Goal: Register for event/course

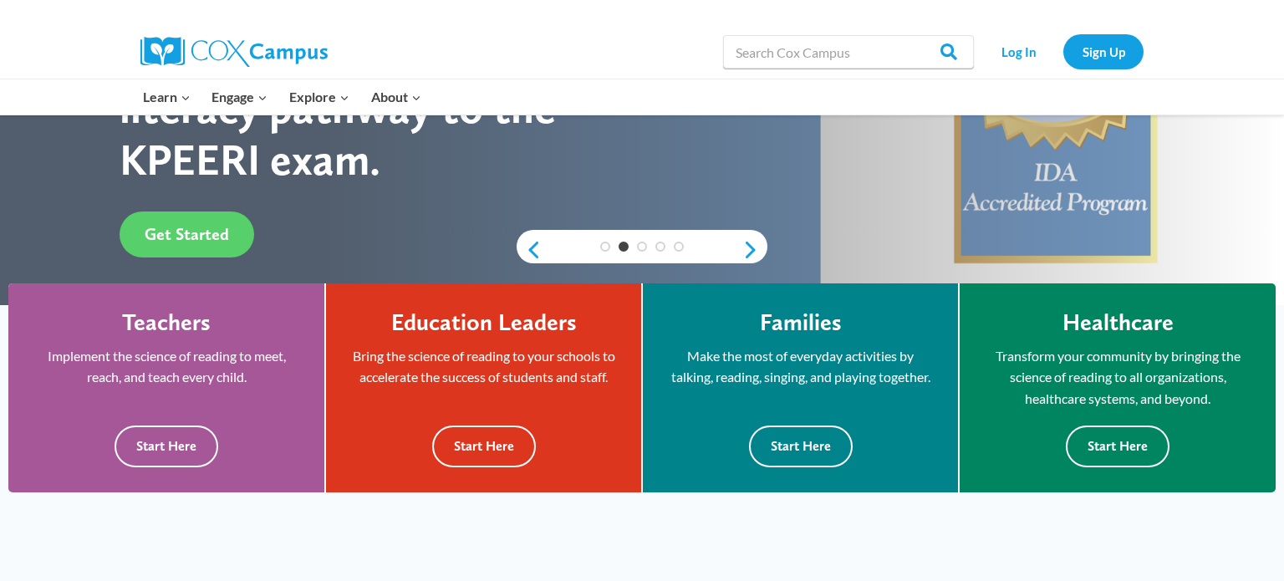
scroll to position [302, 0]
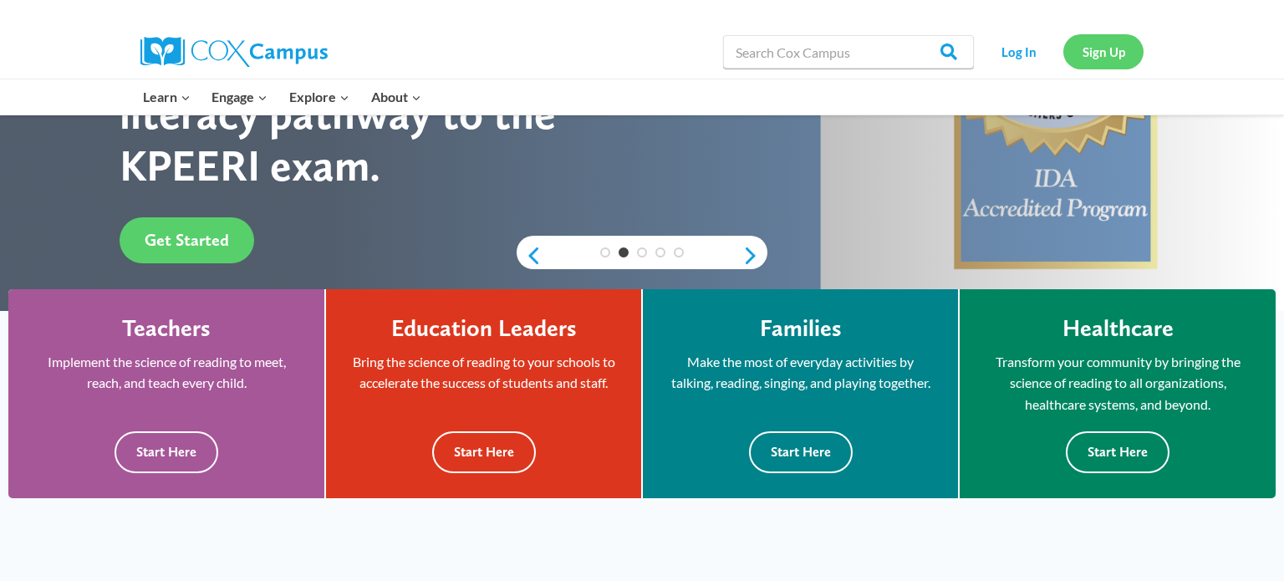
click at [1099, 48] on link "Sign Up" at bounding box center [1103, 51] width 80 height 34
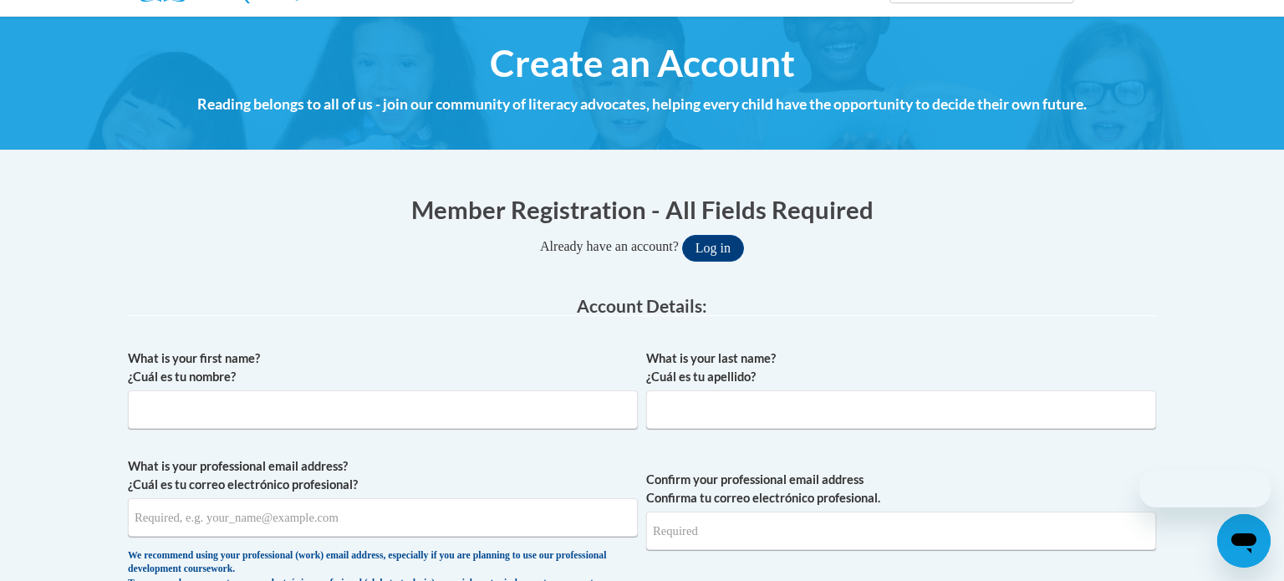
scroll to position [168, 0]
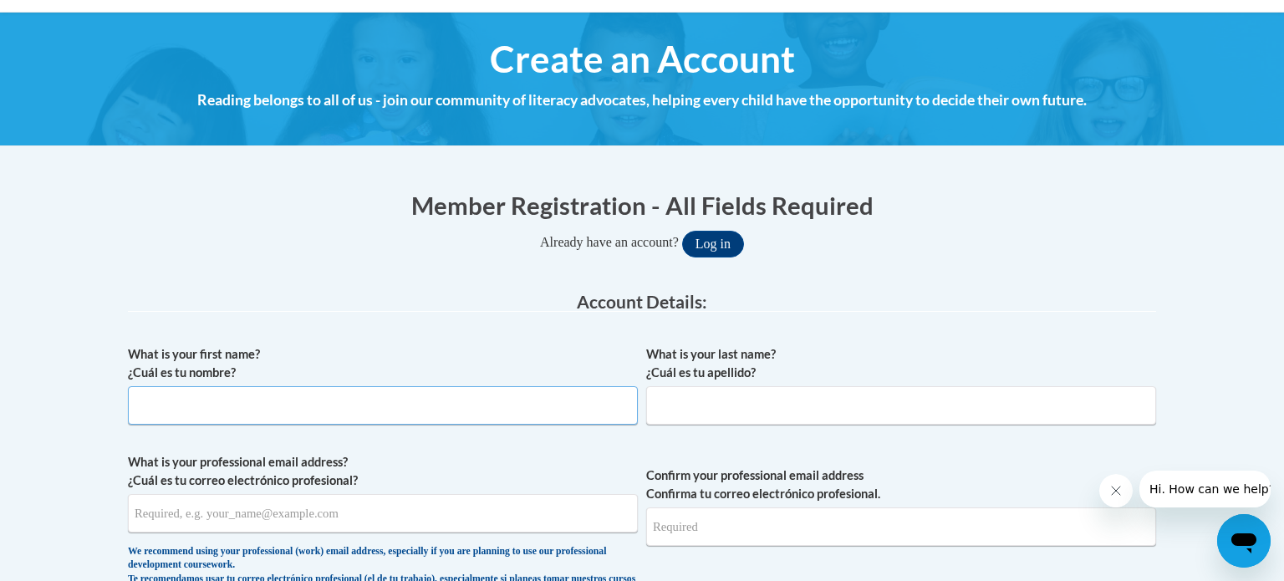
click at [523, 407] on input "What is your first name? ¿Cuál es tu nombre?" at bounding box center [383, 405] width 510 height 38
type input "Vicki"
click at [708, 406] on input "What is your last name? ¿Cuál es tu apellido?" at bounding box center [901, 405] width 510 height 38
type input "Soppelsa"
click at [429, 512] on input "What is your professional email address? ¿Cuál es tu correo electrónico profesi…" at bounding box center [383, 513] width 510 height 38
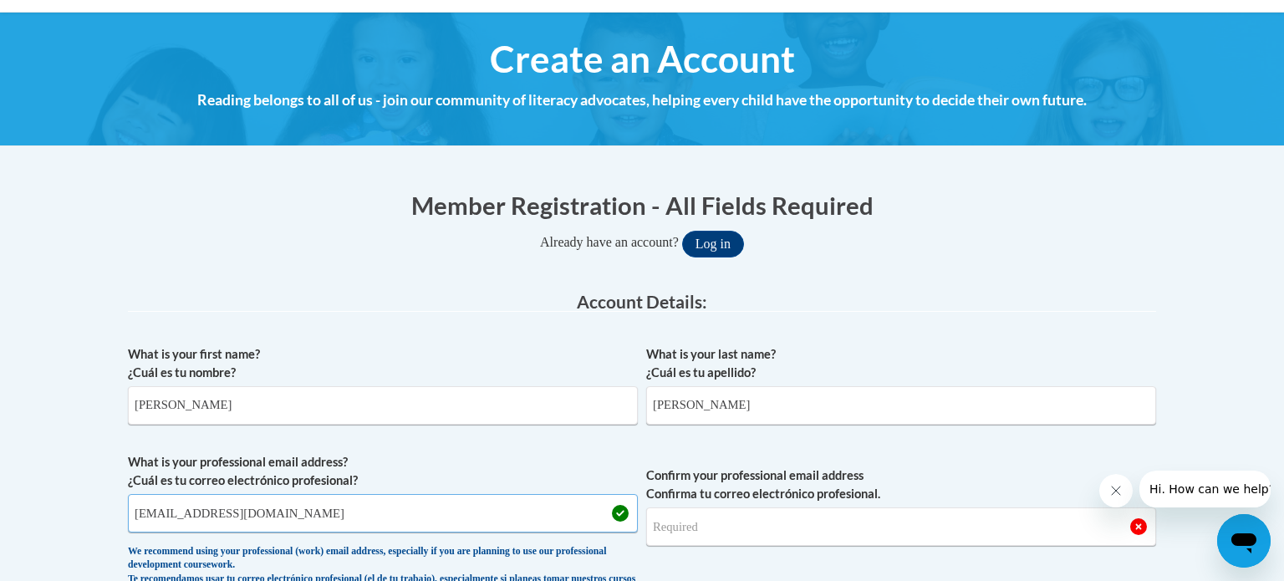
type input "soppelsav@gjps.org"
click at [716, 515] on input "Confirm your professional email address Confirma tu correo electrónico profesio…" at bounding box center [901, 526] width 510 height 38
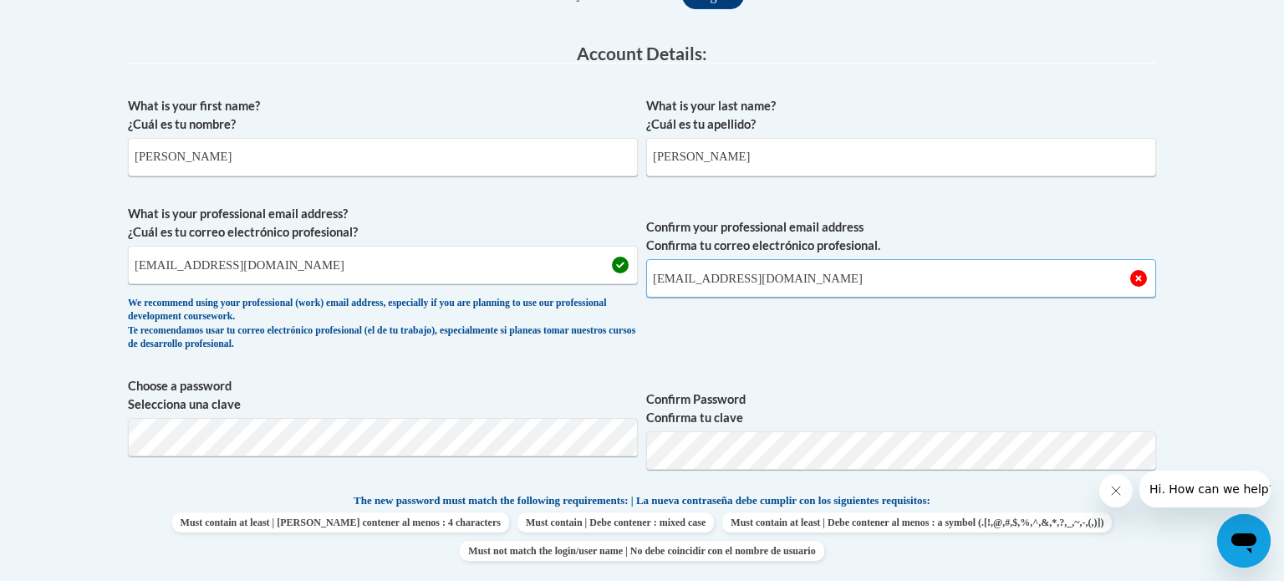
scroll to position [418, 0]
type input "soppelsav@gjps.org"
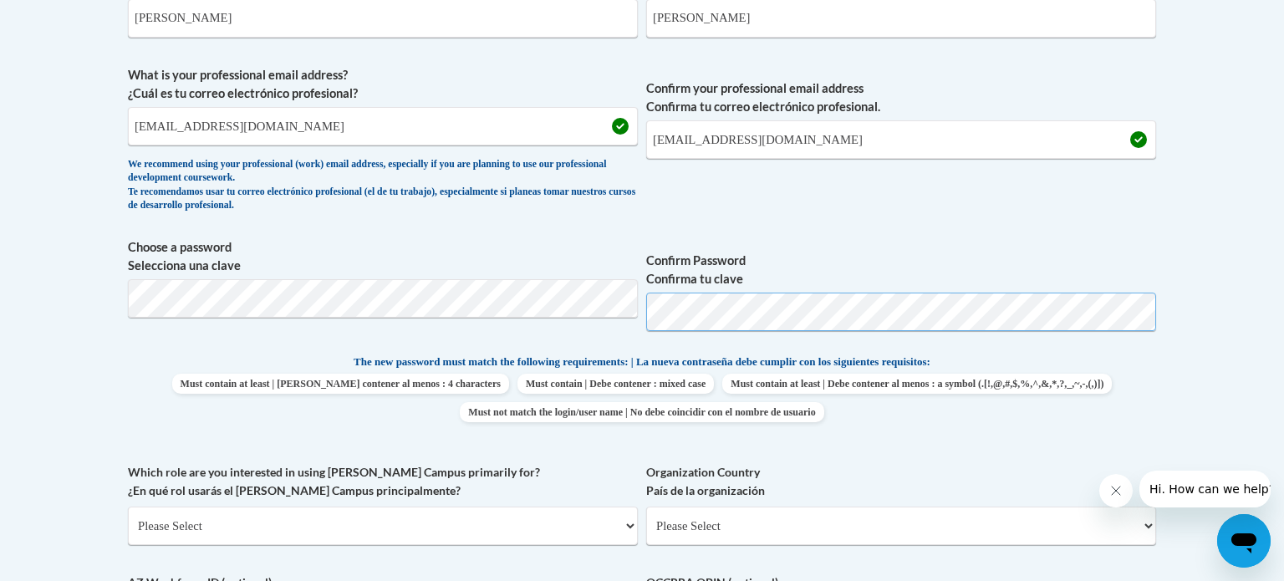
scroll to position [558, 0]
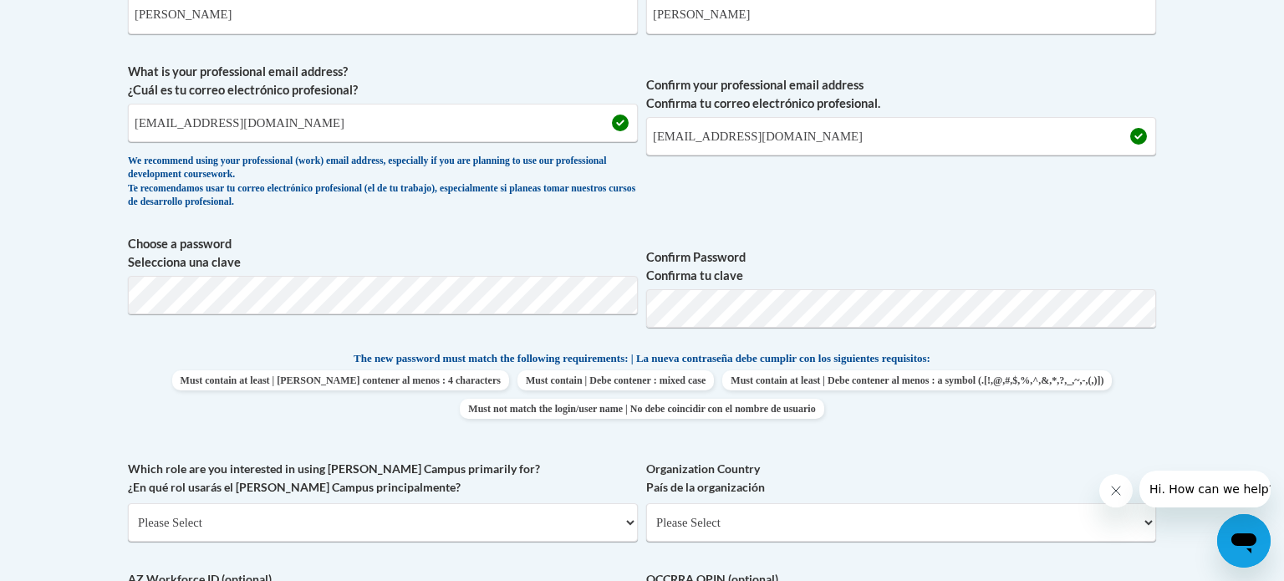
click at [1075, 441] on div "What is your first name? ¿Cuál es tu nombre? Vicki What is your last name? ¿Cuá…" at bounding box center [642, 327] width 1028 height 762
click at [361, 507] on select "Please Select College/University | Colegio/Universidad Community/Nonprofit Part…" at bounding box center [383, 522] width 510 height 38
select select "fbf2d438-af2f-41f8-98f1-81c410e29de3"
click at [128, 503] on select "Please Select College/University | Colegio/Universidad Community/Nonprofit Part…" at bounding box center [383, 522] width 510 height 38
click at [742, 522] on select "Please Select Early Learning/Daycare Teacher/Family Home Care Provider | Maestr…" at bounding box center [901, 522] width 510 height 38
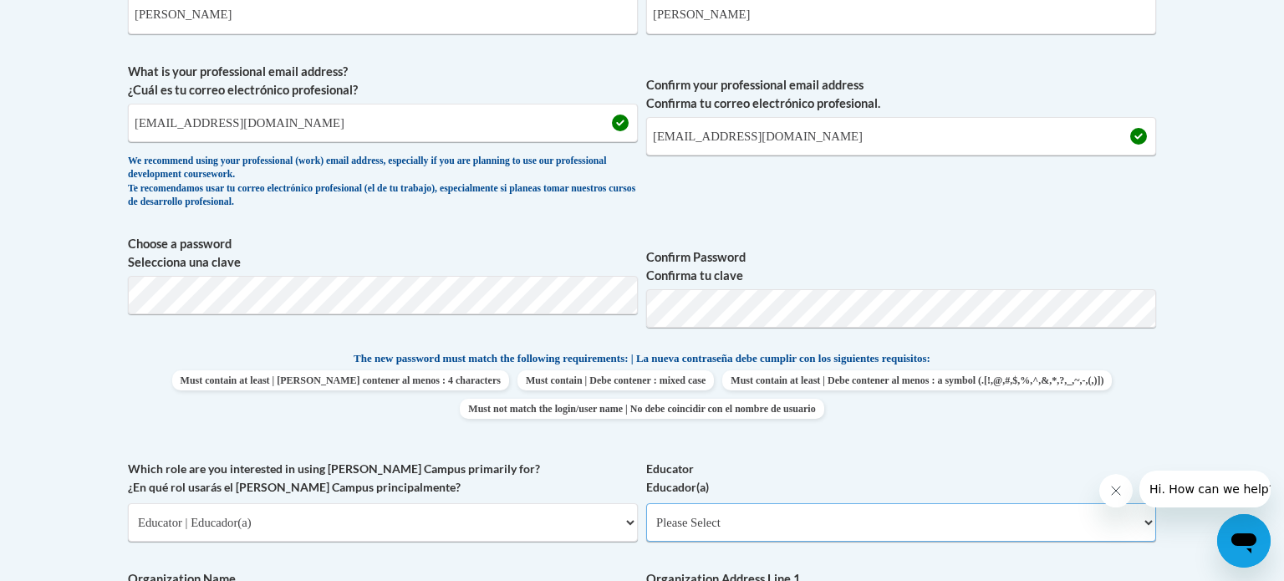
select select "5e2af403-4f2c-4e49-a02f-103e55d7b75b"
click at [646, 503] on select "Please Select Early Learning/Daycare Teacher/Family Home Care Provider | Maestr…" at bounding box center [901, 522] width 510 height 38
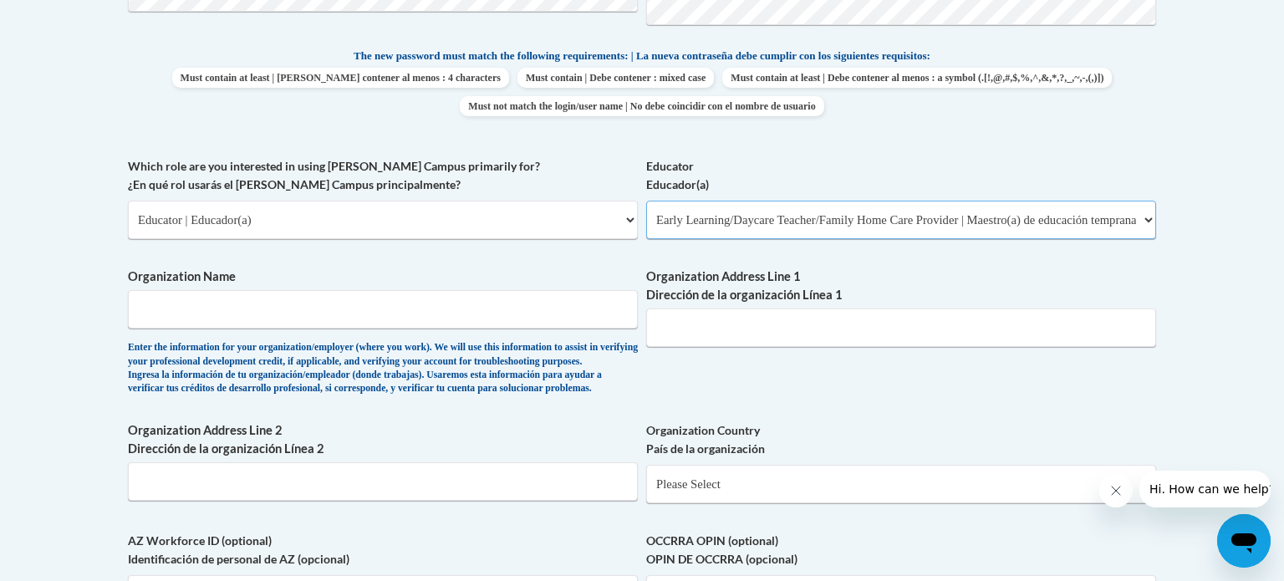
scroll to position [862, 0]
click at [280, 313] on input "Organization Name" at bounding box center [383, 308] width 510 height 38
type input "Gahanna Jefferson Public Schools"
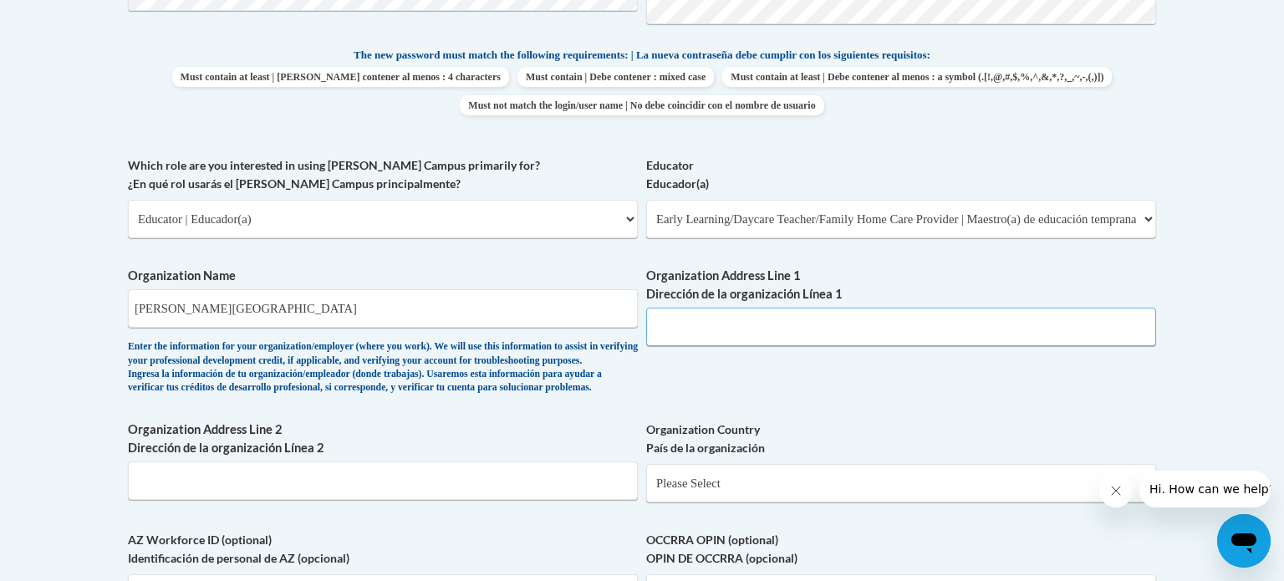
click at [676, 312] on input "Organization Address Line 1 Dirección de la organización Línea 1" at bounding box center [901, 327] width 510 height 38
type input "380 Granville Street"
click at [457, 500] on input "Organization Address Line 2 Dirección de la organización Línea 2" at bounding box center [383, 480] width 510 height 38
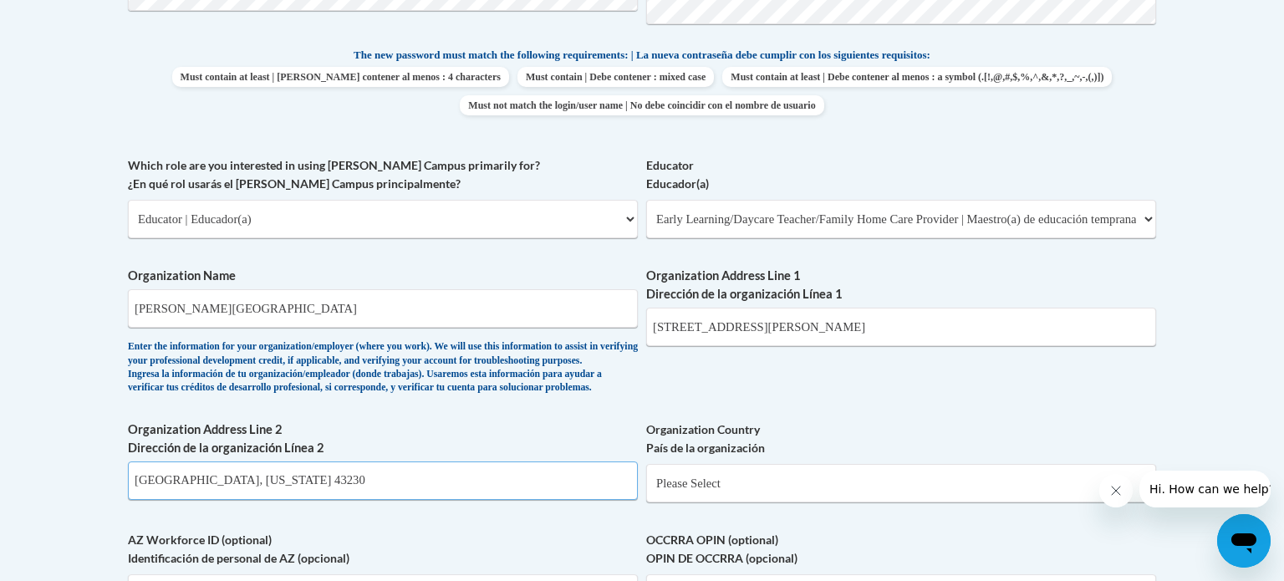
type input "Gahanna, Ohio 43230"
click at [724, 502] on select "Please Select United States | Estados Unidos Outside of the United States | Fue…" at bounding box center [901, 483] width 510 height 38
select select "ad49bcad-a171-4b2e-b99c-48b446064914"
click at [646, 491] on select "Please Select United States | Estados Unidos Outside of the United States | Fue…" at bounding box center [901, 483] width 510 height 38
select select
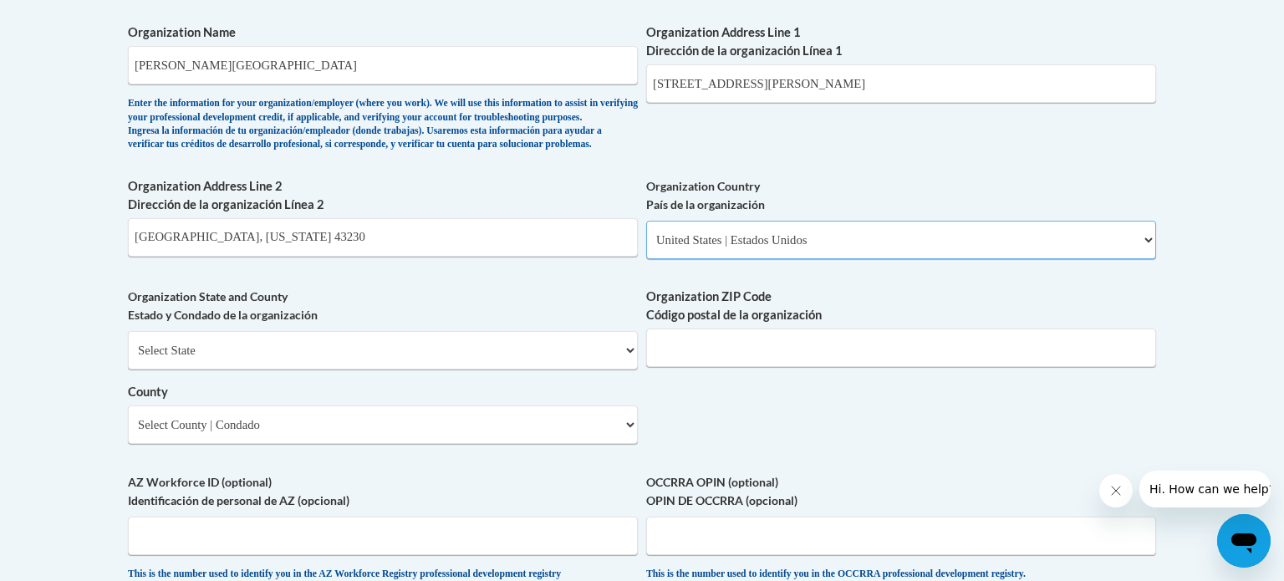
scroll to position [1109, 0]
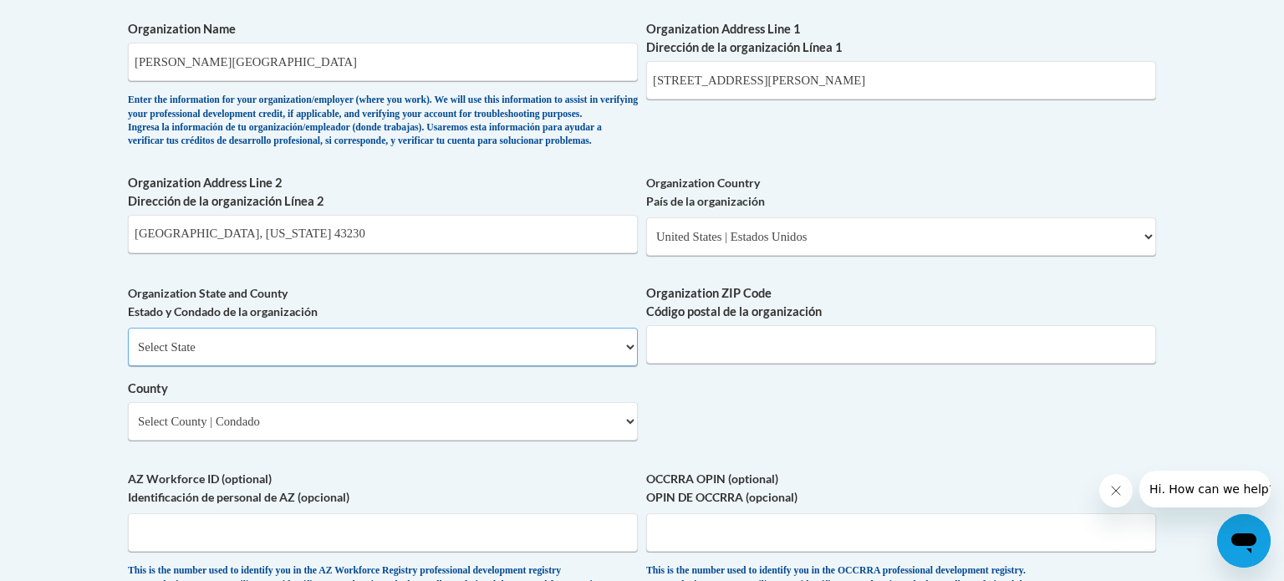
click at [276, 366] on select "Select State Alabama Alaska Arizona Arkansas California Colorado Connecticut De…" at bounding box center [383, 347] width 510 height 38
click at [128, 354] on select "Select State Alabama Alaska Arizona Arkansas California Colorado Connecticut De…" at bounding box center [383, 347] width 510 height 38
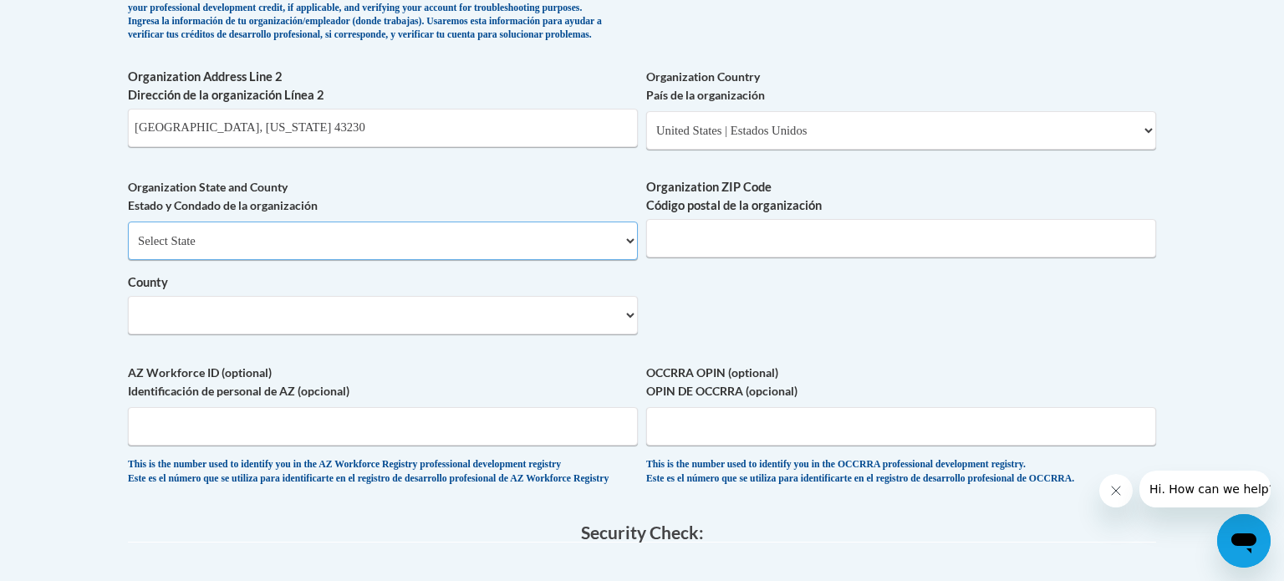
scroll to position [1227, 0]
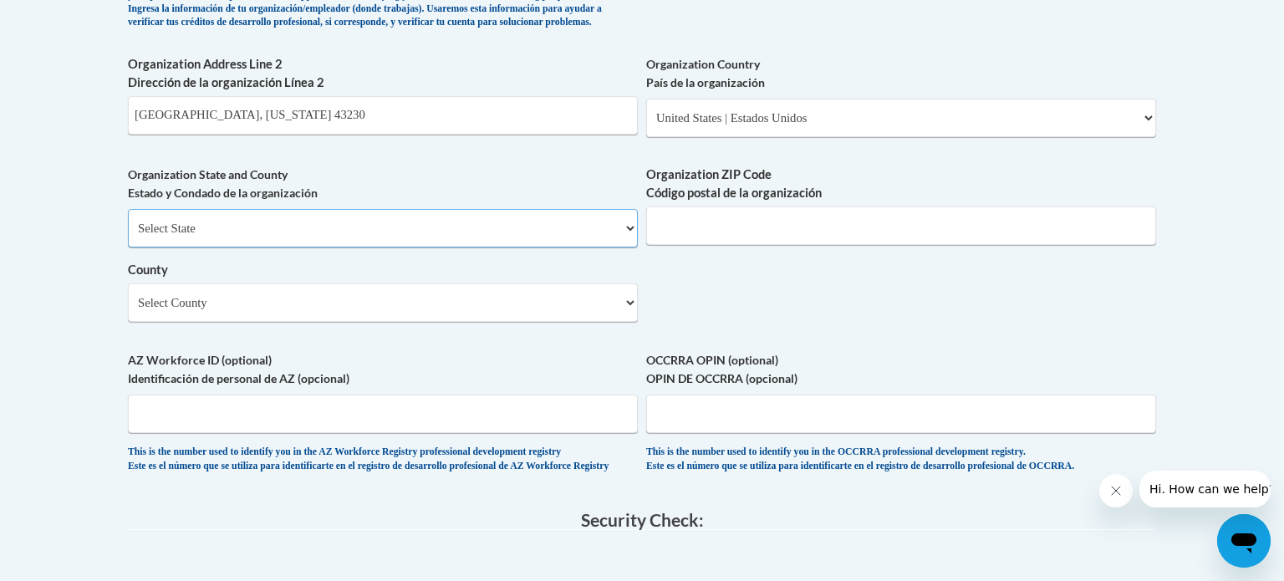
click at [247, 247] on select "Select State Alabama Alaska Arizona Arkansas California Colorado Connecticut De…" at bounding box center [383, 228] width 510 height 38
select select "Ohio"
click at [128, 236] on select "Select State Alabama Alaska Arizona Arkansas California Colorado Connecticut De…" at bounding box center [383, 228] width 510 height 38
click at [691, 245] on input "Organization ZIP Code Código postal de la organización" at bounding box center [901, 225] width 510 height 38
type input "43230"
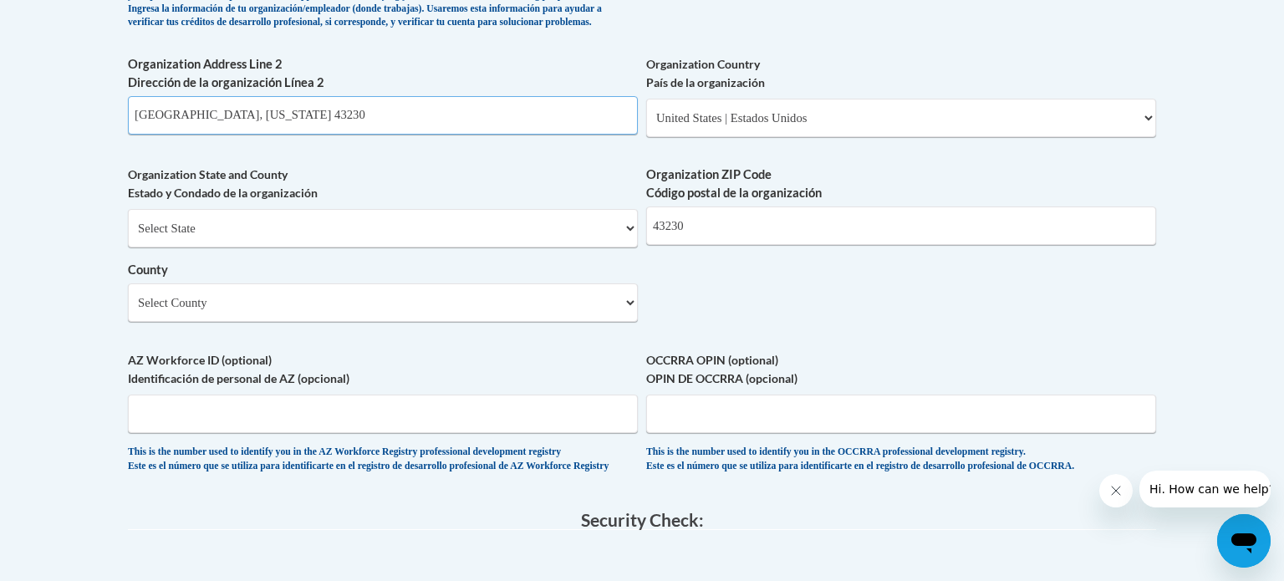
click at [259, 135] on input "Gahanna, Ohio 43230" at bounding box center [383, 115] width 510 height 38
type input "G"
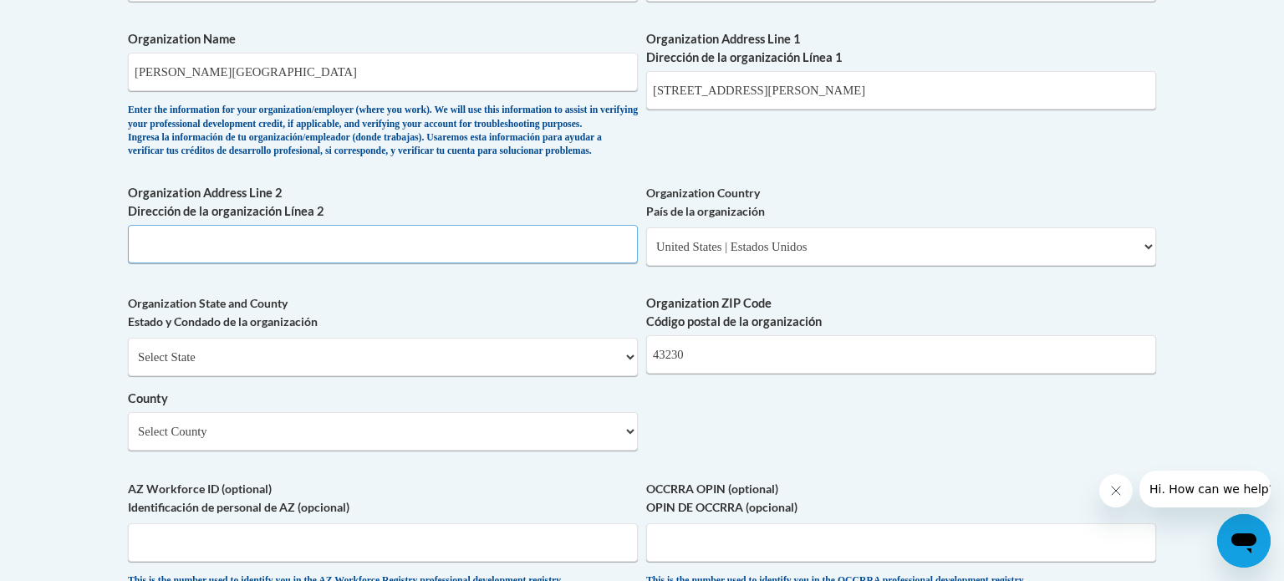
scroll to position [1107, 0]
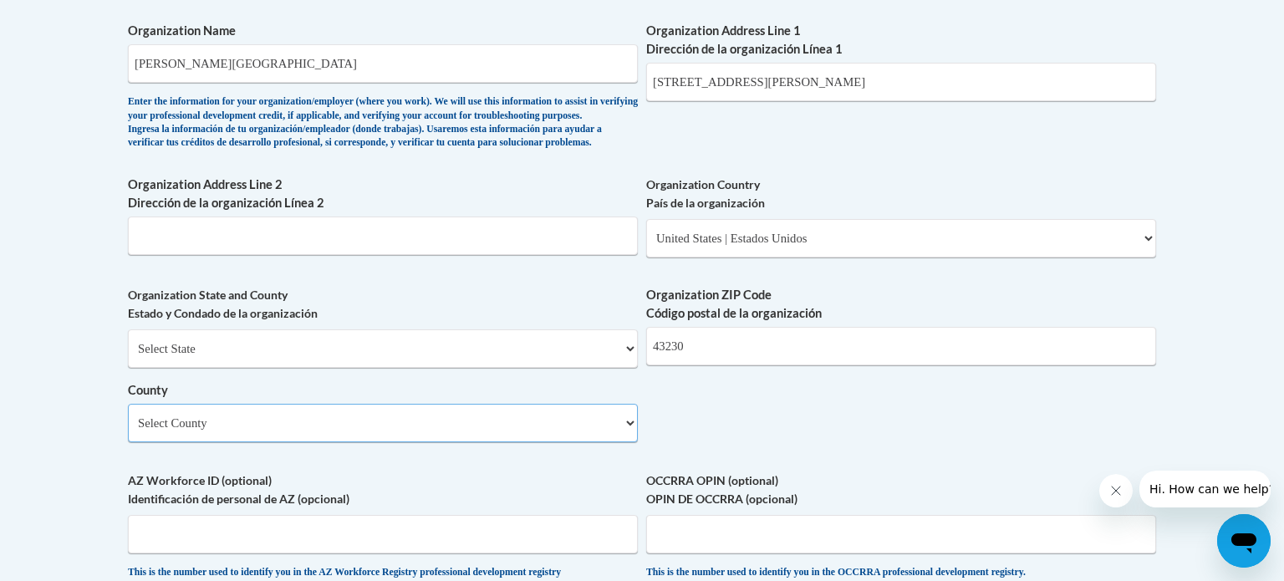
click at [357, 442] on select "Select County Adams Allen Ashland Ashtabula Athens Auglaize Belmont Brown Butle…" at bounding box center [383, 423] width 510 height 38
select select "Franklin"
click at [128, 431] on select "Select County Adams Allen Ashland Ashtabula Athens Auglaize Belmont Brown Butle…" at bounding box center [383, 423] width 510 height 38
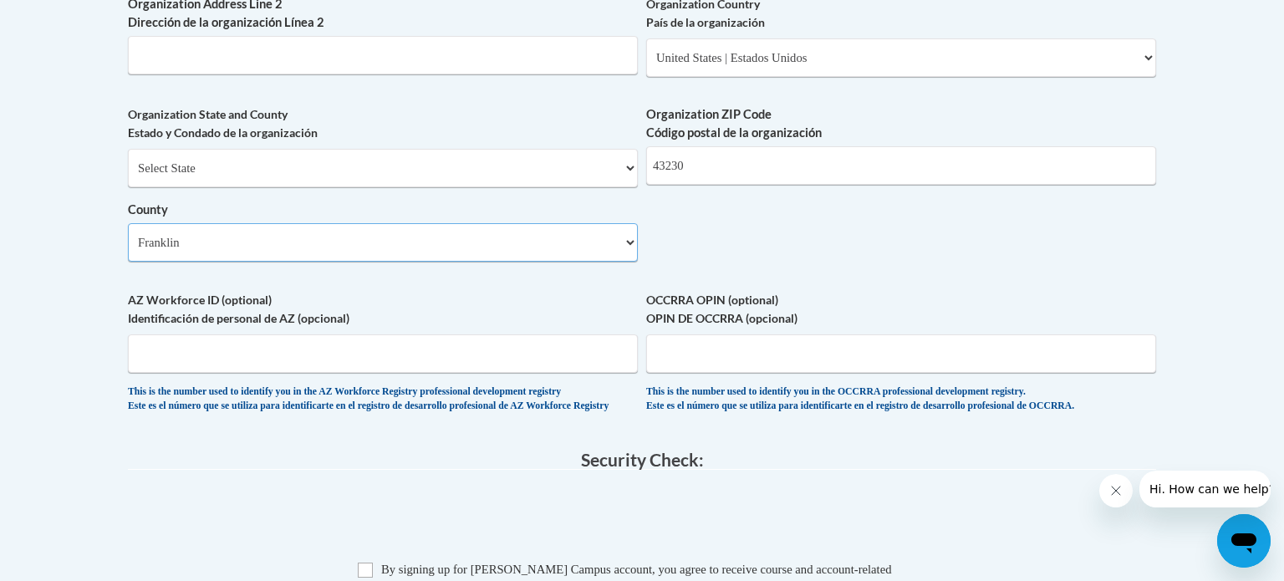
scroll to position [1287, 0]
click at [691, 373] on input "OCCRRA OPIN (optional) OPIN DE OCCRRA (opcional)" at bounding box center [901, 353] width 510 height 38
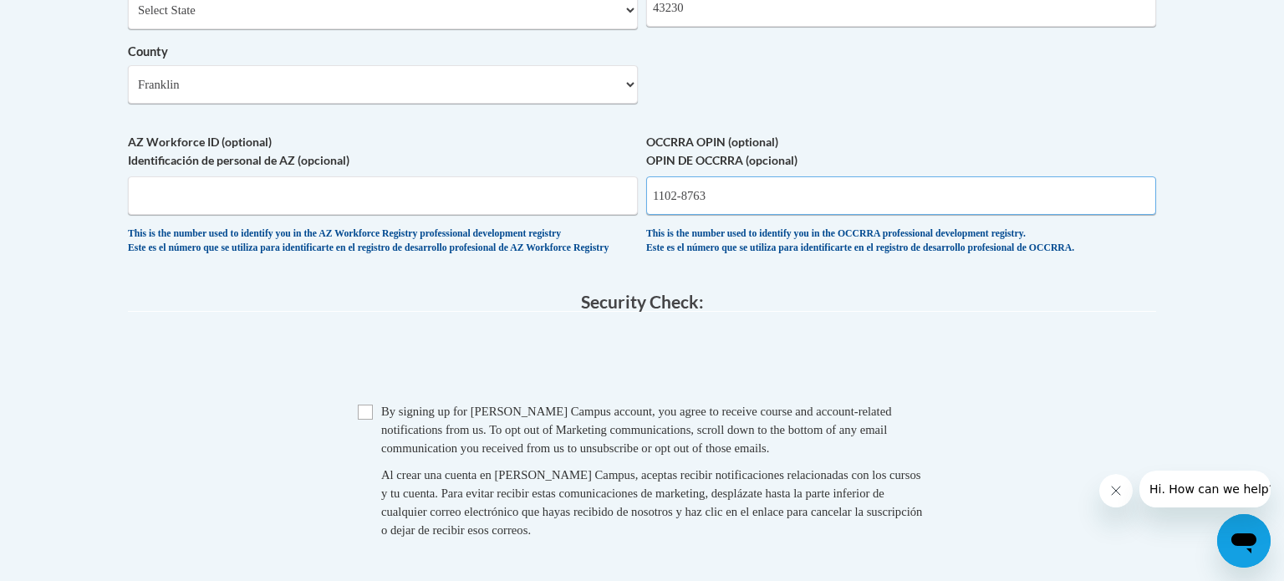
scroll to position [1450, 0]
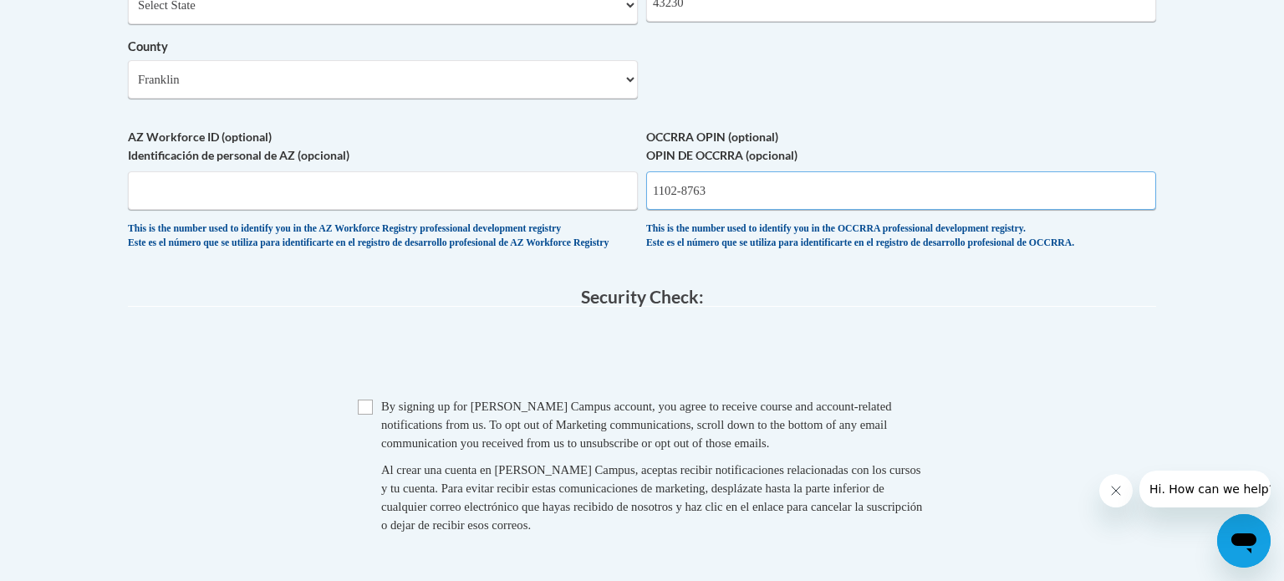
type input "1102-8763"
click at [368, 415] on input "Checkbox" at bounding box center [365, 407] width 15 height 15
checkbox input "true"
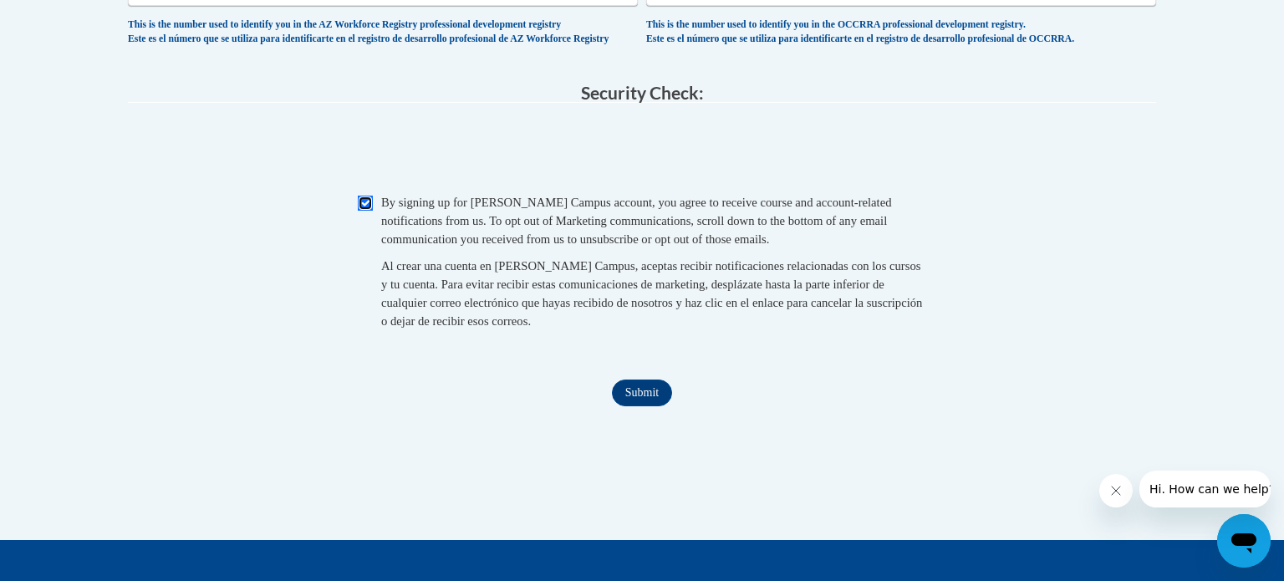
scroll to position [1658, 0]
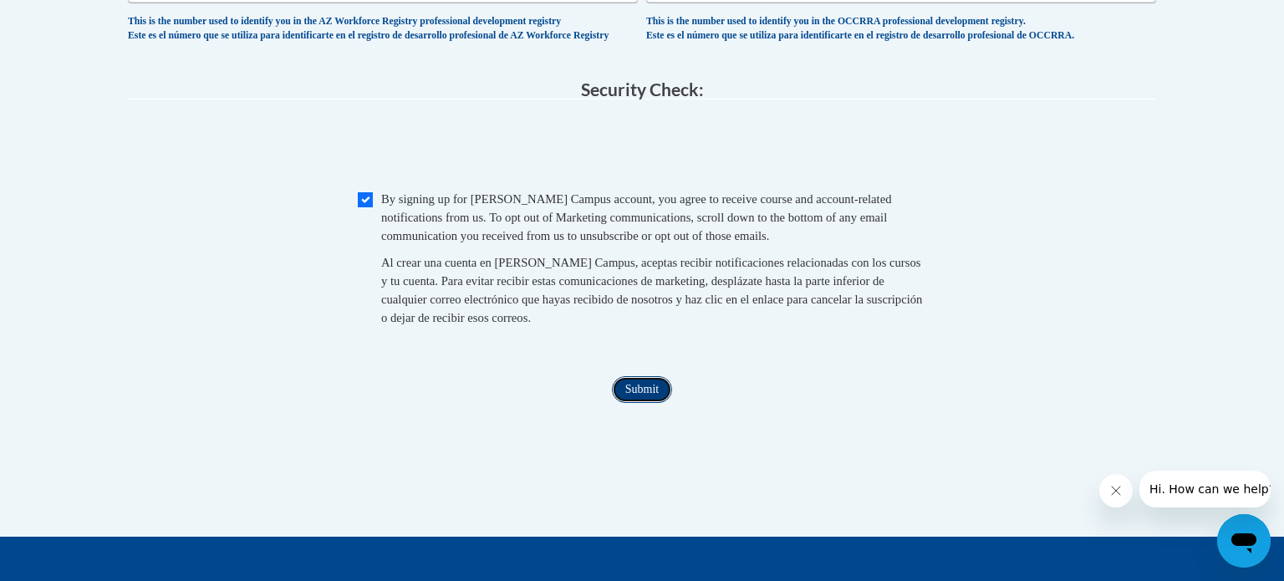
click at [639, 403] on input "Submit" at bounding box center [642, 389] width 60 height 27
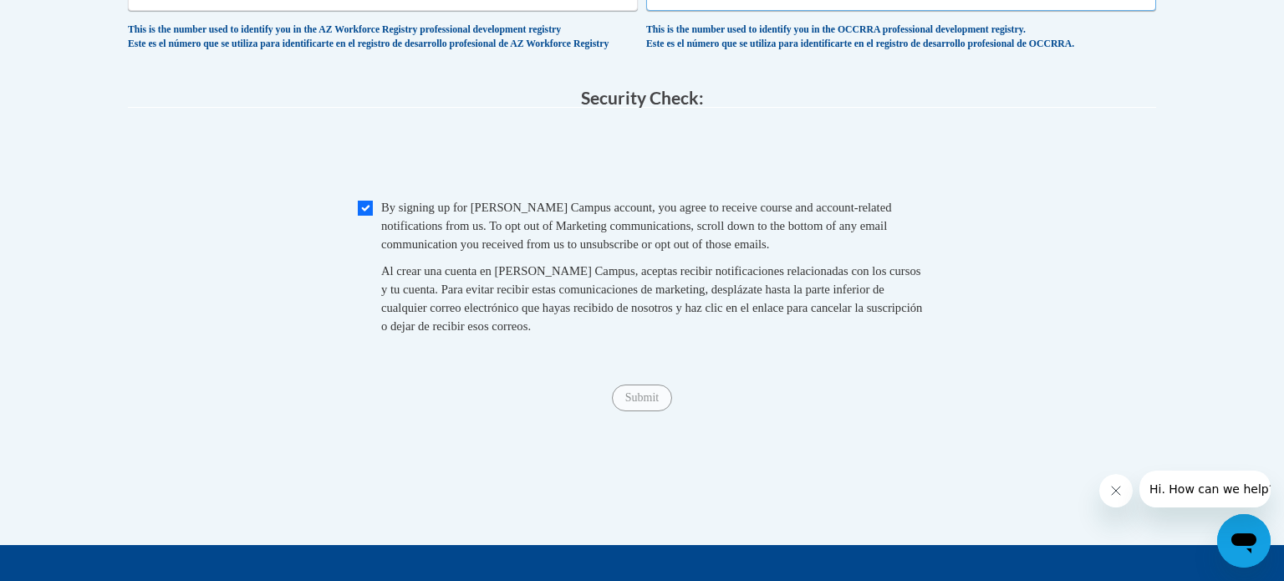
type input "11028763"
click at [632, 411] on input "Submit" at bounding box center [642, 398] width 60 height 27
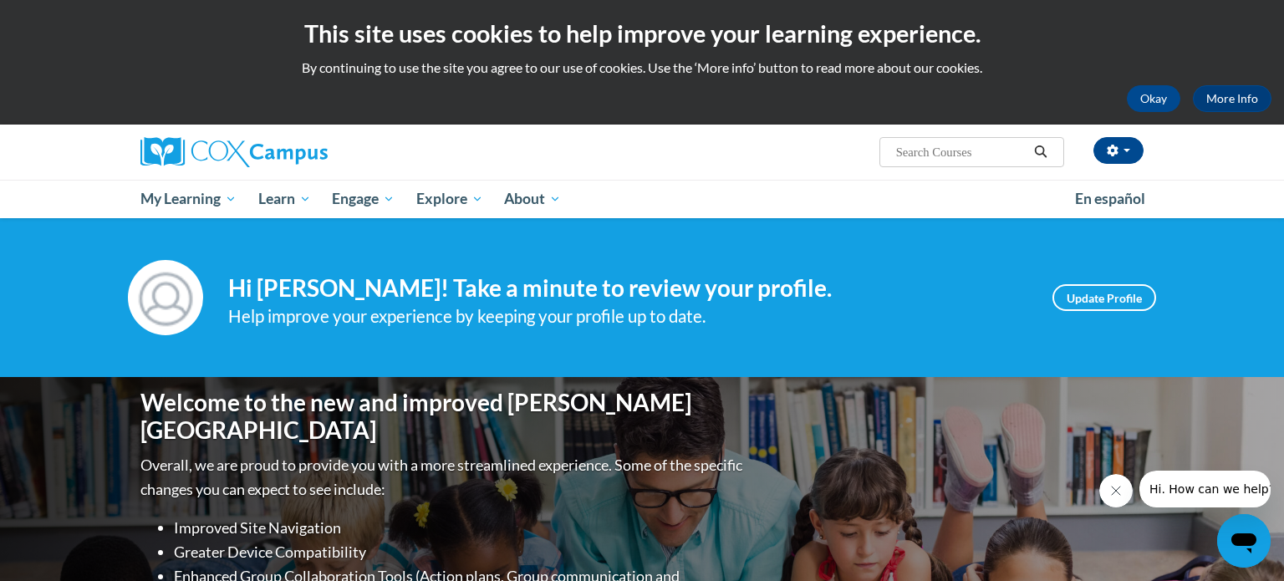
click at [632, 433] on div "Welcome to the new and improved Cox Campus Overall, we are proud to provide you…" at bounding box center [641, 544] width 1053 height 334
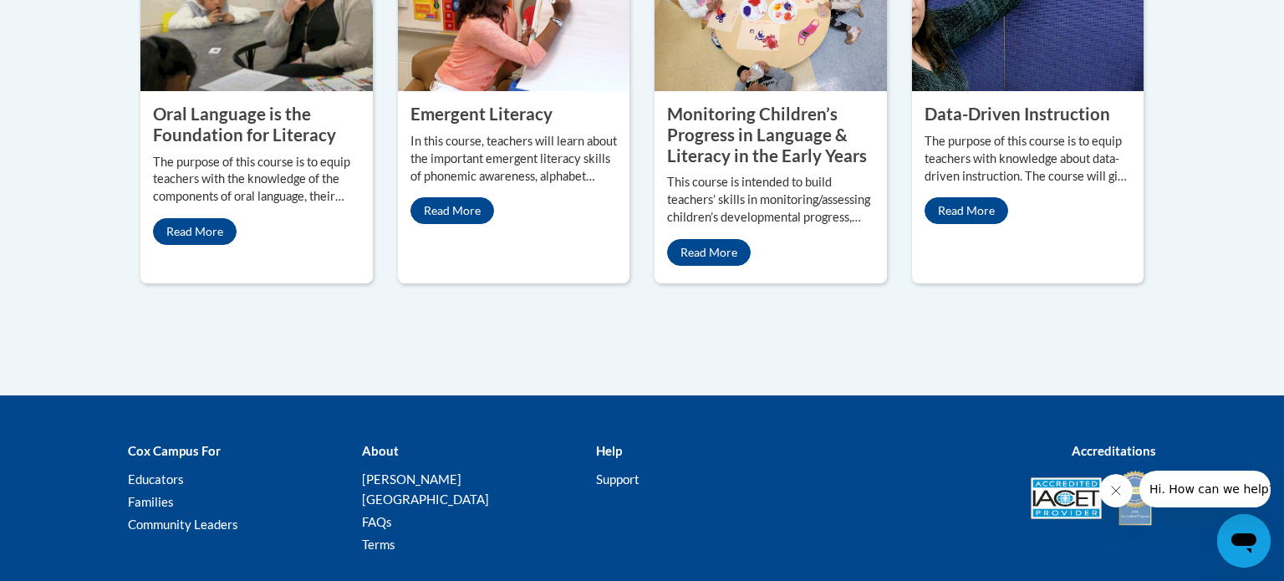
scroll to position [1732, 0]
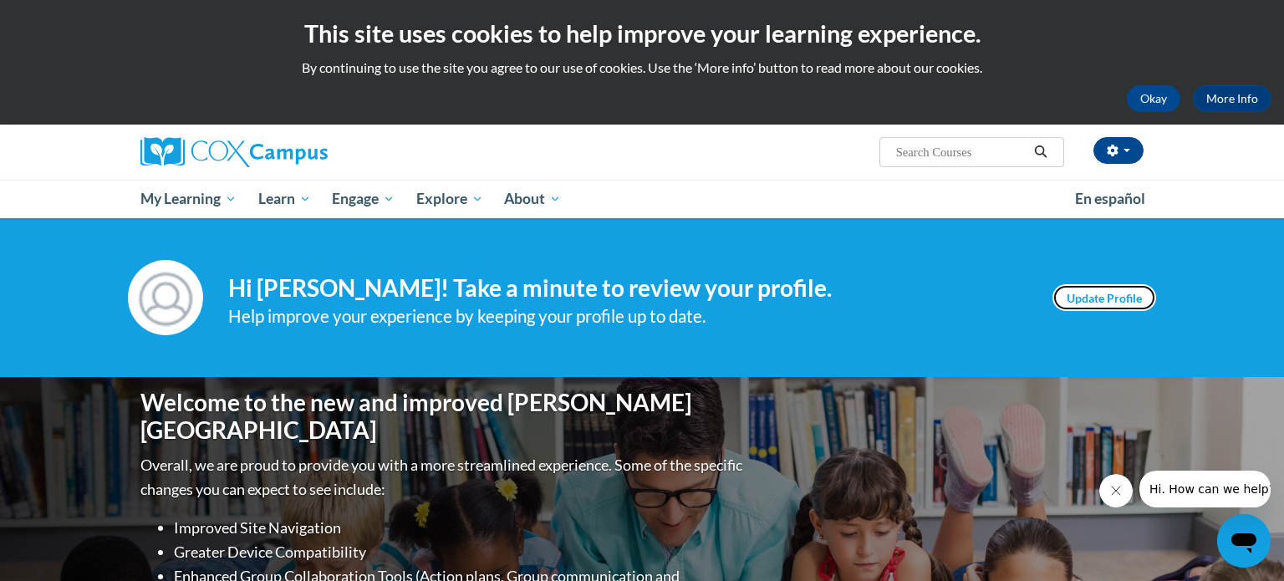
click at [1060, 293] on link "Update Profile" at bounding box center [1105, 297] width 104 height 27
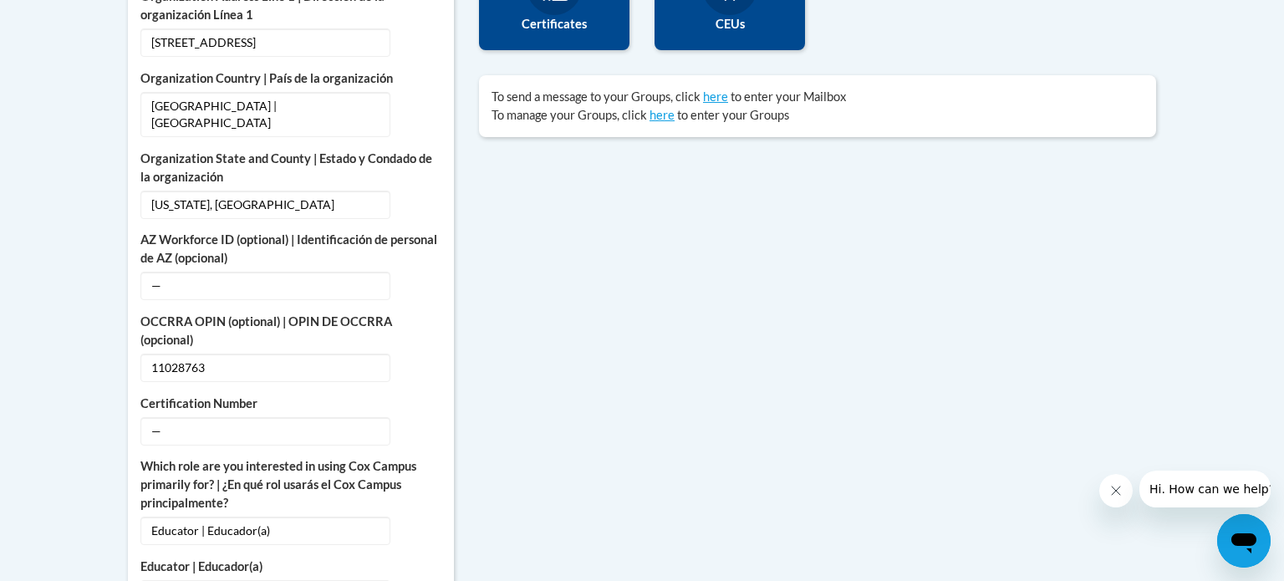
scroll to position [698, 0]
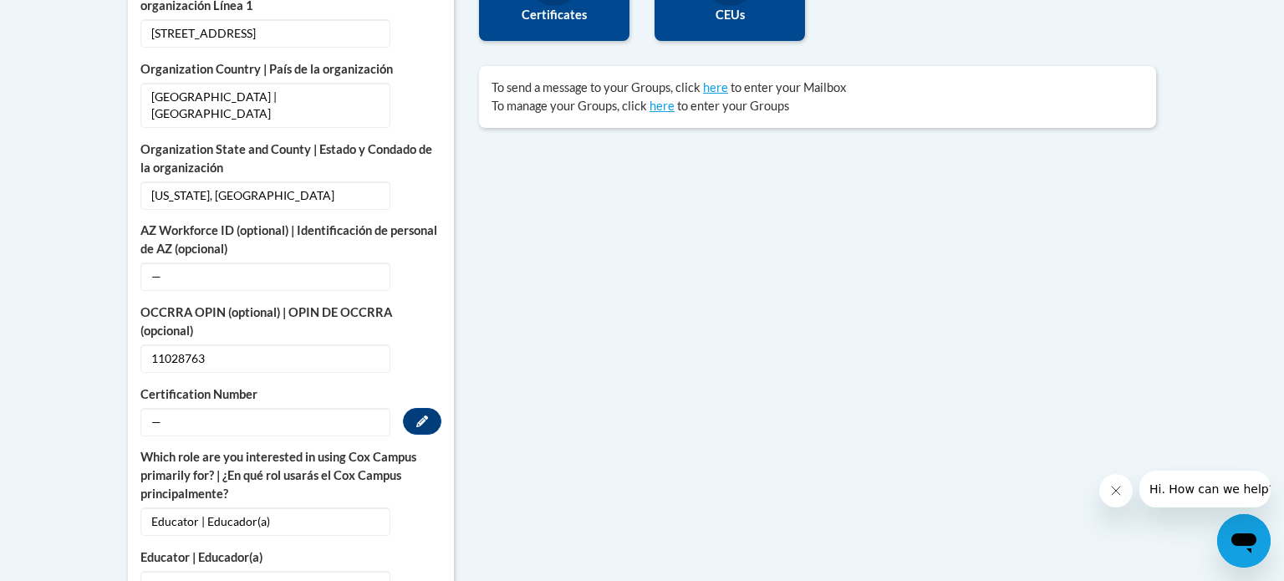
click at [241, 408] on span "—" at bounding box center [265, 422] width 250 height 28
click at [148, 408] on span "—" at bounding box center [265, 422] width 250 height 28
click at [171, 408] on span "—" at bounding box center [265, 422] width 250 height 28
click at [420, 415] on icon "Custom profile fields" at bounding box center [422, 421] width 12 height 12
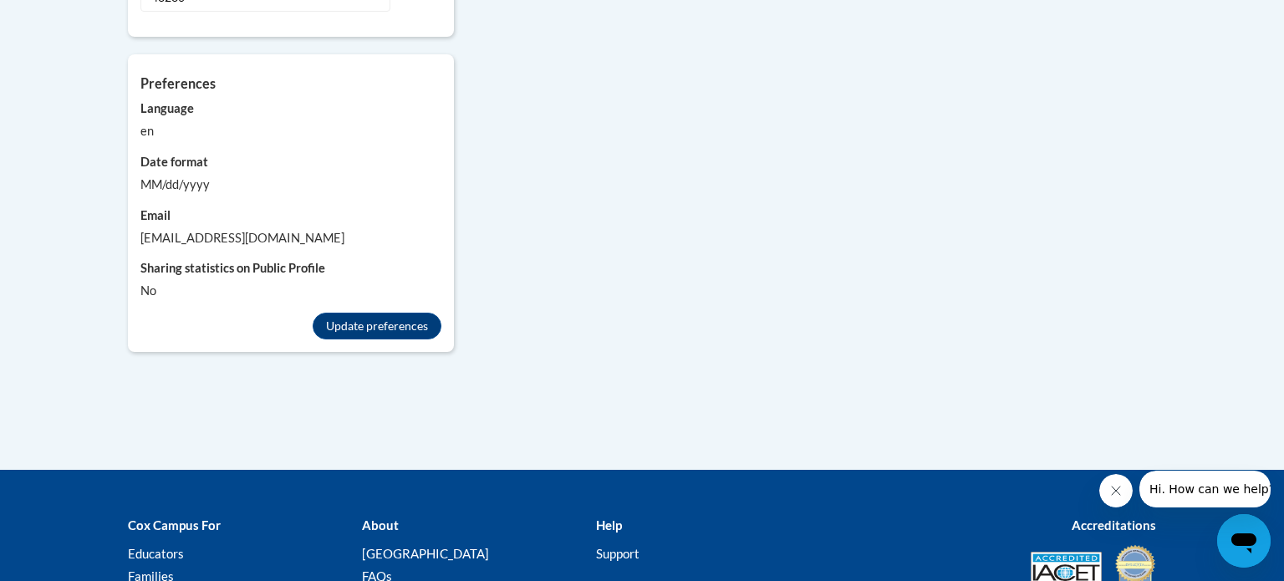
scroll to position [1849, 0]
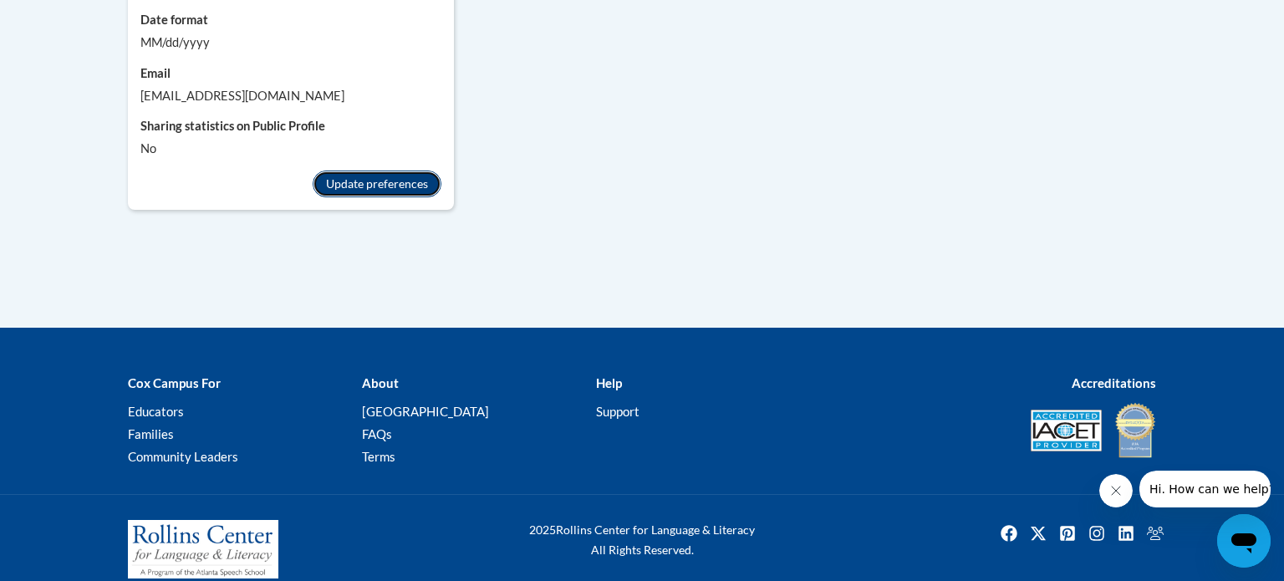
click at [411, 171] on button "Update preferences" at bounding box center [377, 184] width 129 height 27
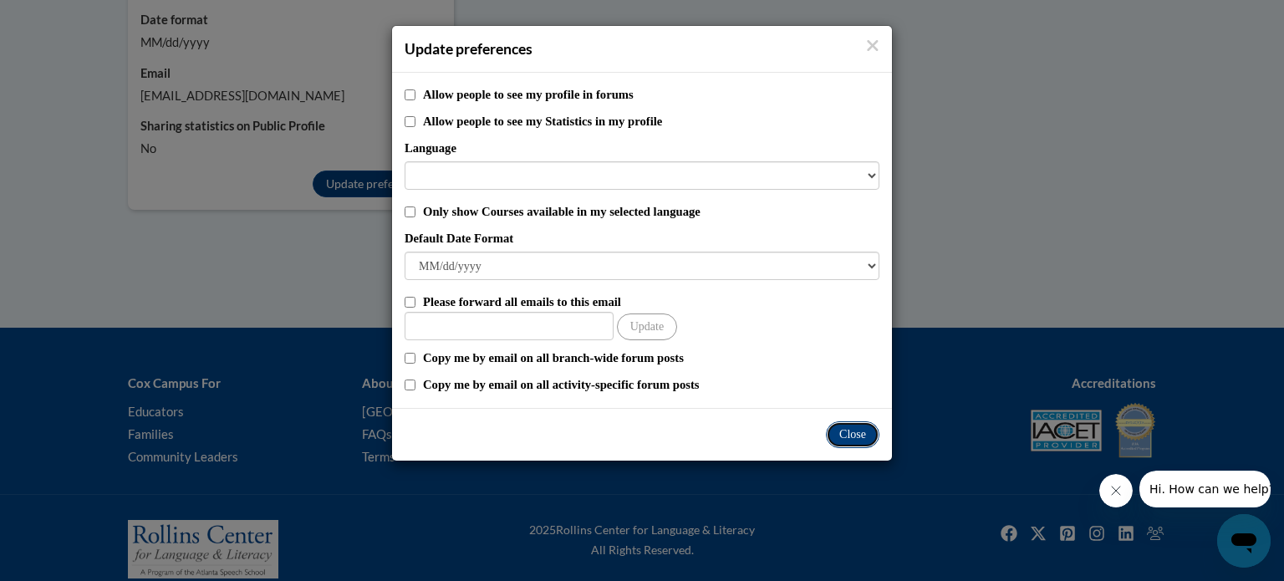
click at [847, 437] on button "Close" at bounding box center [853, 434] width 54 height 27
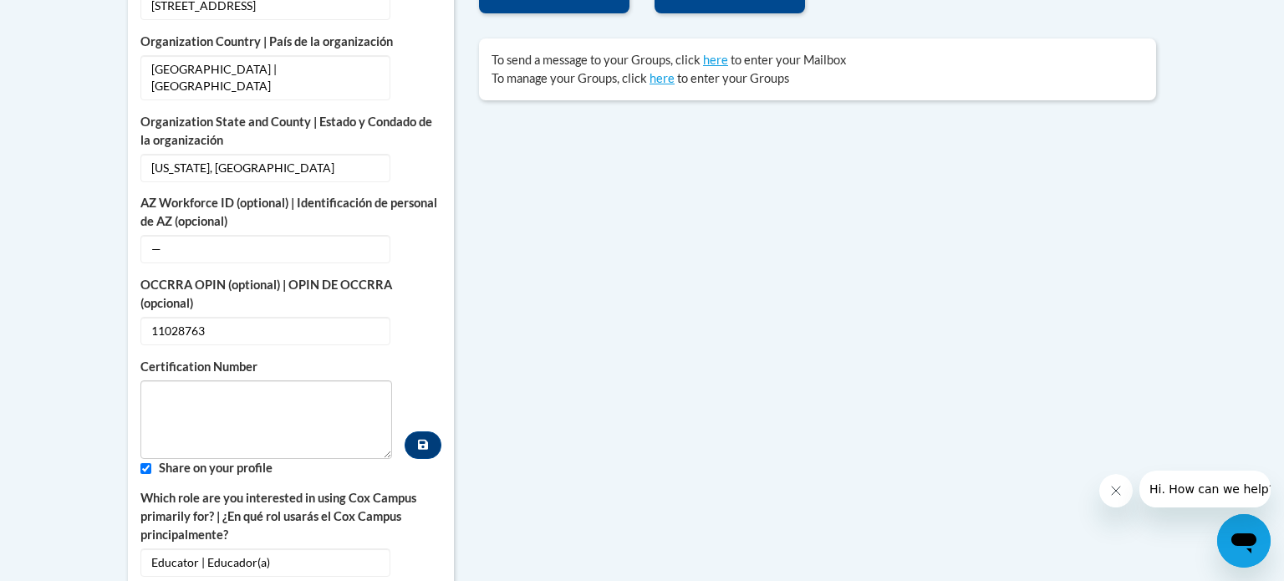
scroll to position [722, 0]
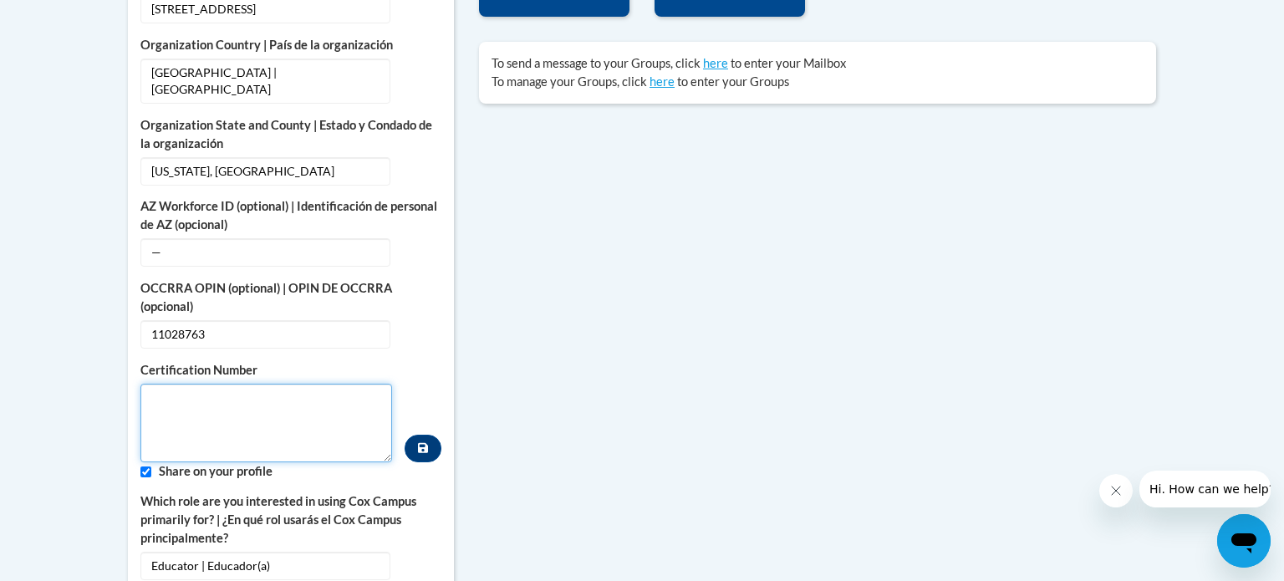
click at [166, 396] on textarea "Custom profile fields" at bounding box center [266, 423] width 252 height 79
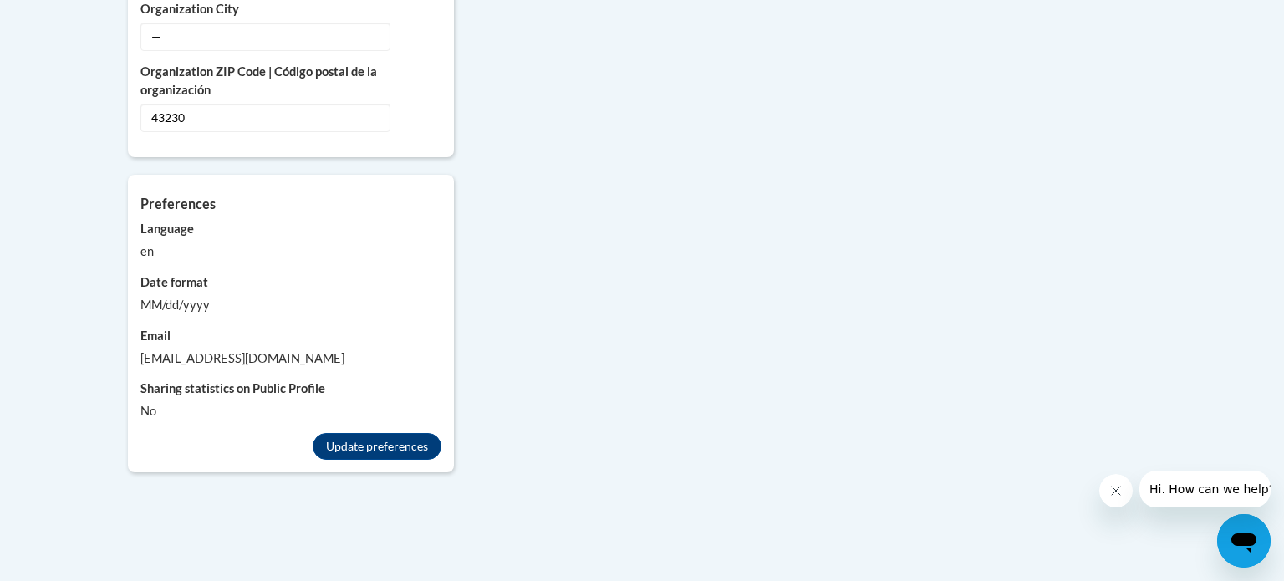
scroll to position [1588, 0]
type textarea "11028763"
click at [360, 431] on button "Update preferences" at bounding box center [377, 444] width 129 height 27
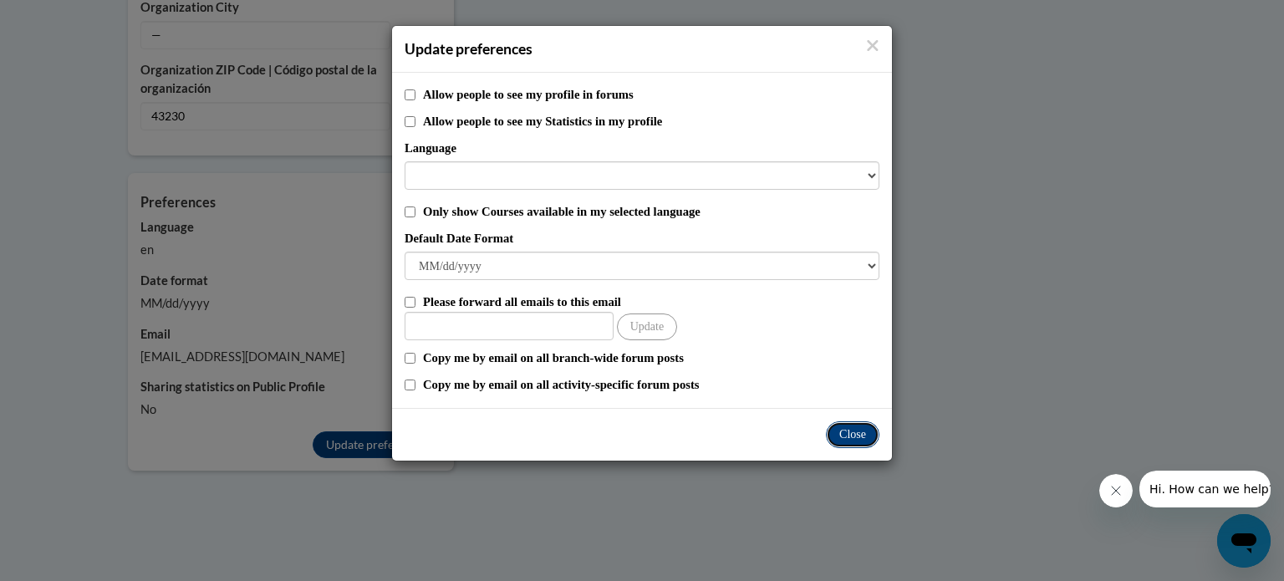
click at [849, 436] on button "Close" at bounding box center [853, 434] width 54 height 27
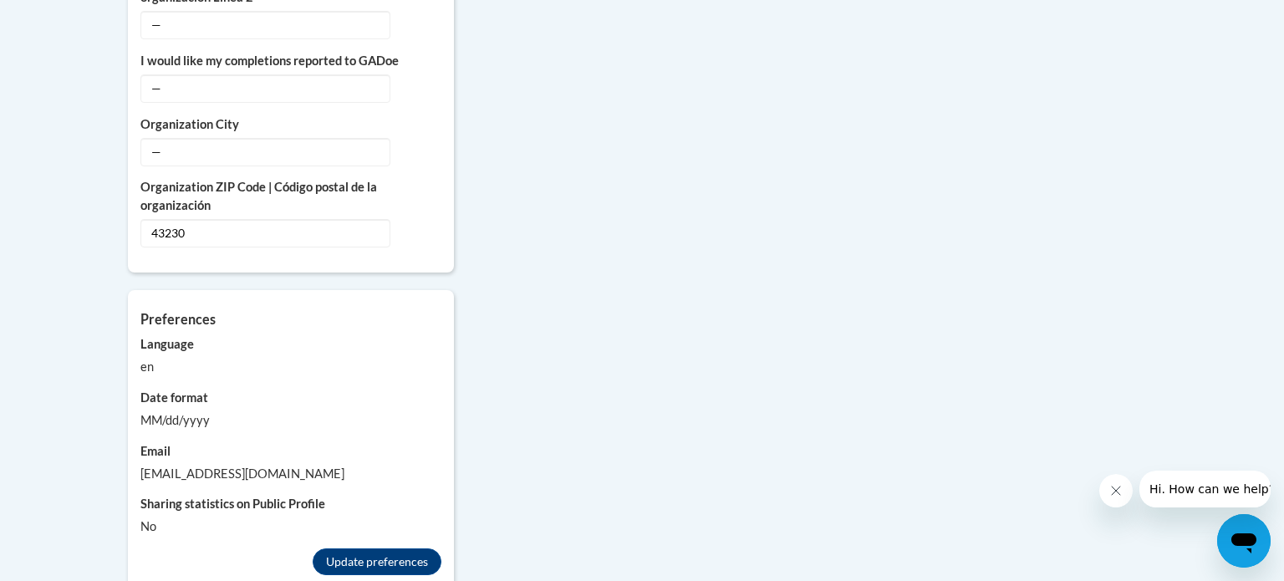
scroll to position [1471, 0]
click at [169, 138] on span "—" at bounding box center [265, 152] width 250 height 28
click at [424, 145] on icon "Custom profile fields" at bounding box center [422, 151] width 12 height 12
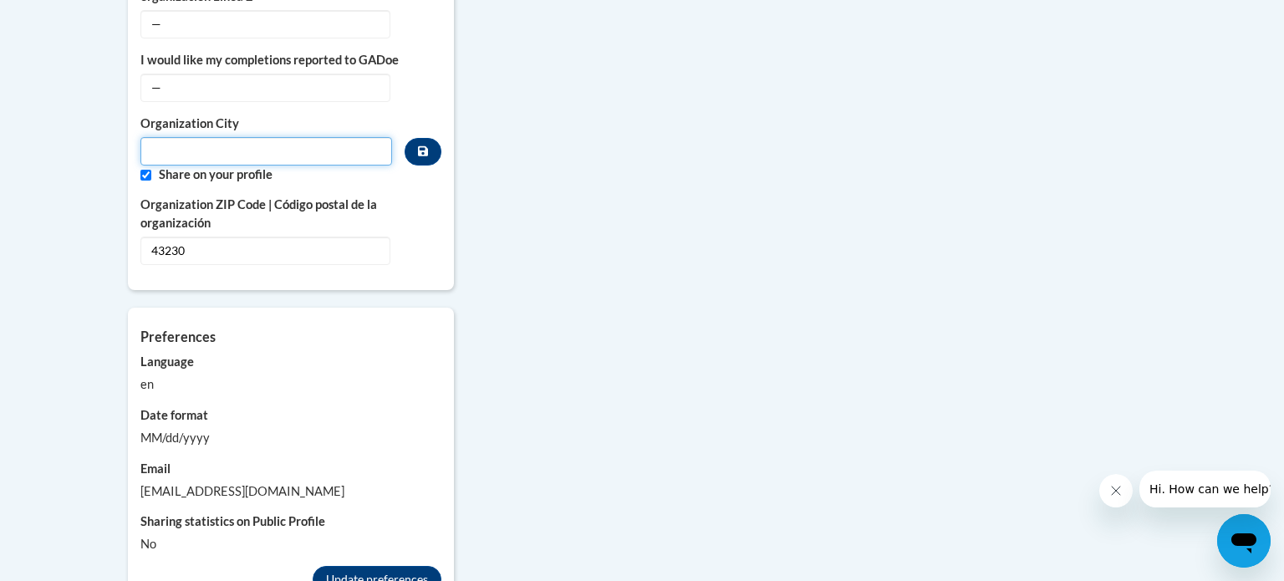
click at [329, 137] on input "Metadata input" at bounding box center [266, 151] width 252 height 28
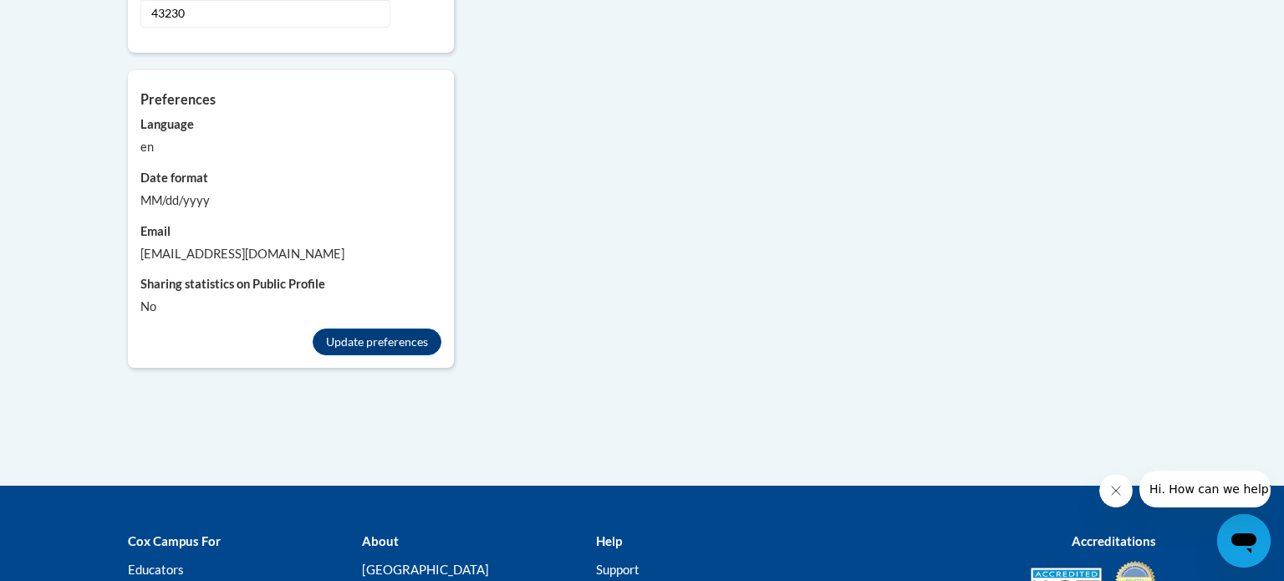
scroll to position [1642, 0]
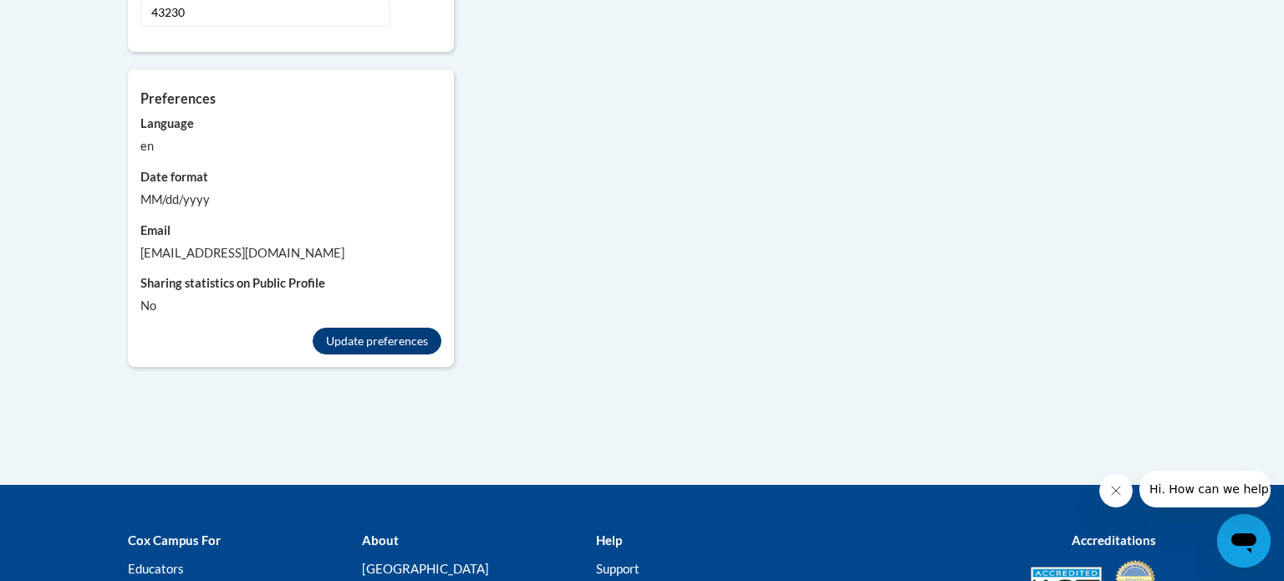
type input "Gahanna"
click at [384, 328] on button "Update preferences" at bounding box center [377, 341] width 129 height 27
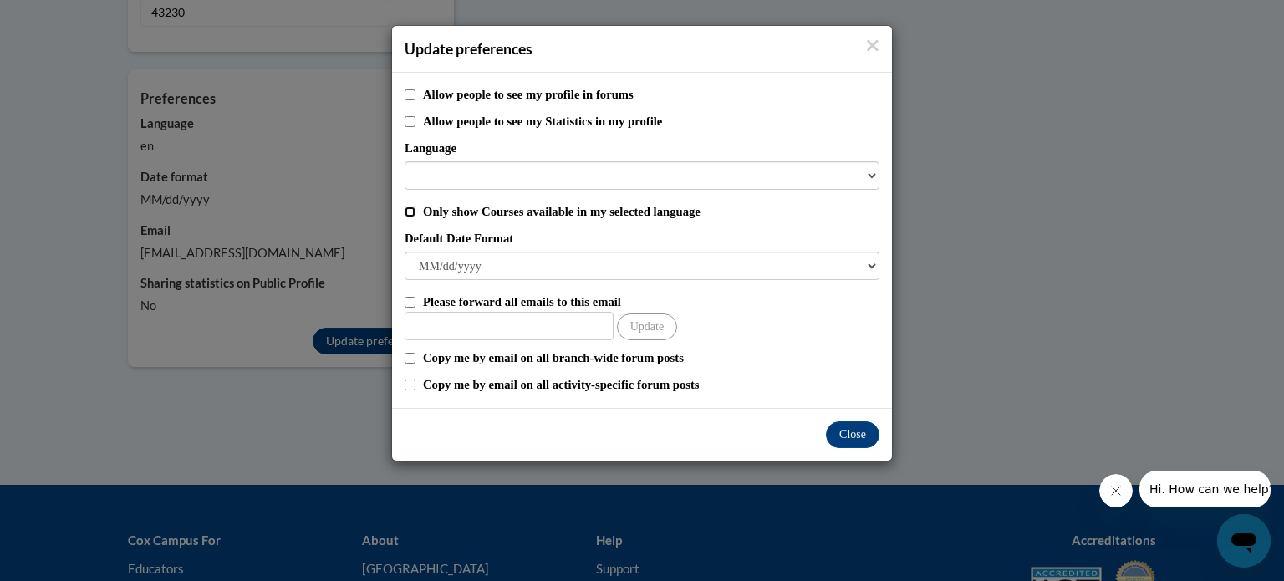
click at [407, 207] on input "Only show Courses available in my selected language" at bounding box center [410, 211] width 11 height 11
checkbox input "true"
click at [842, 431] on button "Close" at bounding box center [853, 434] width 54 height 27
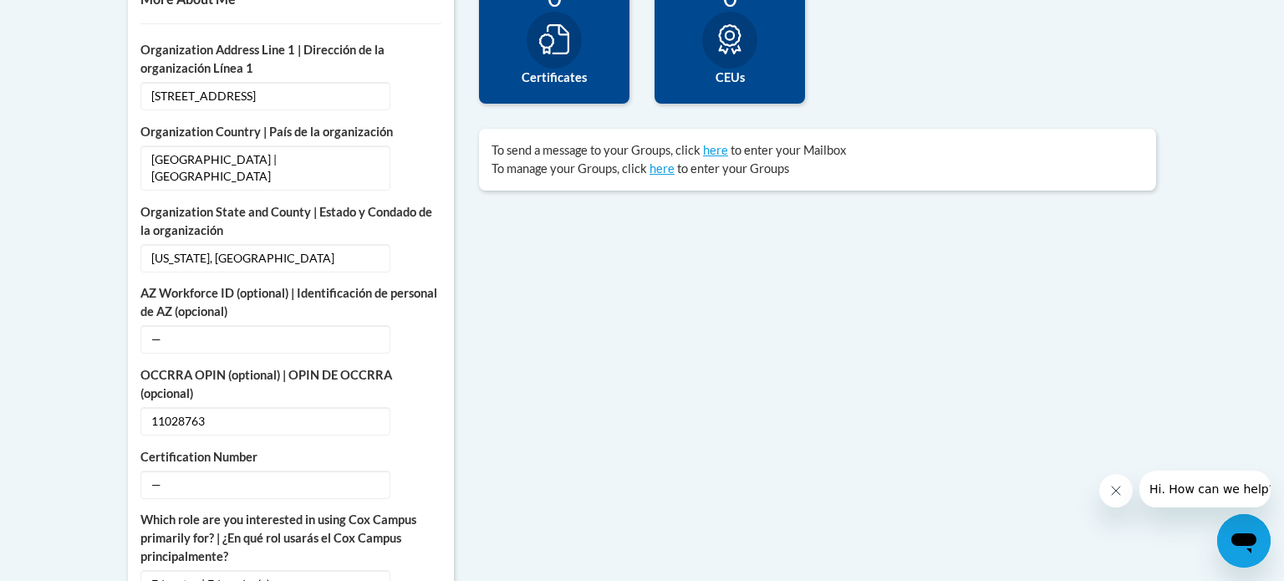
scroll to position [640, 0]
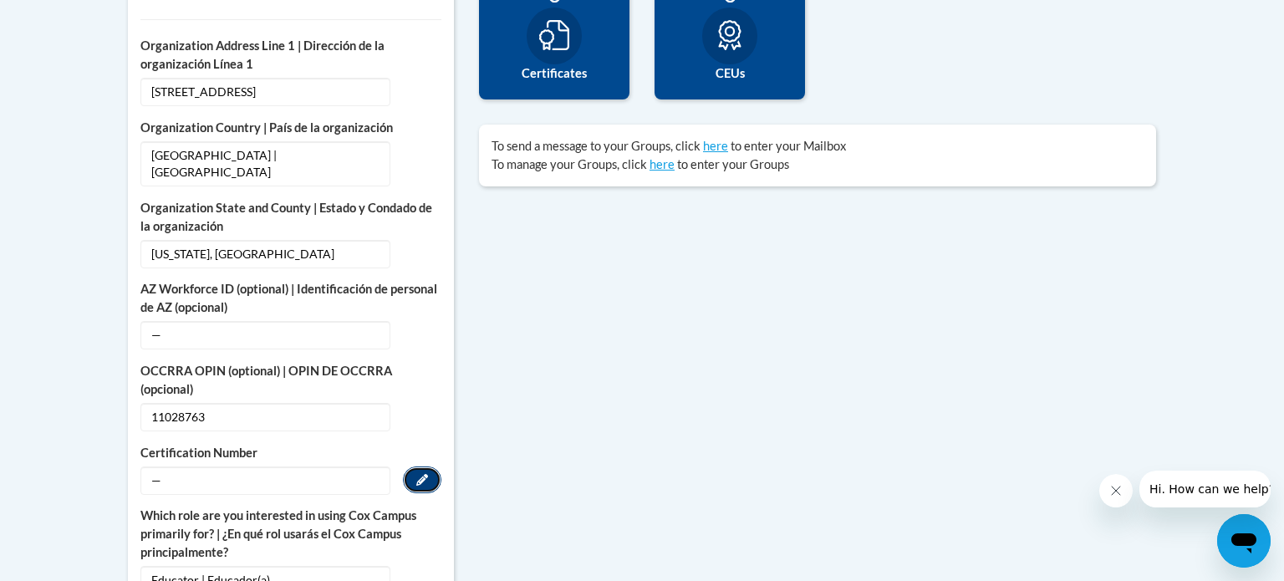
click at [425, 474] on icon "Custom profile fields" at bounding box center [422, 480] width 12 height 12
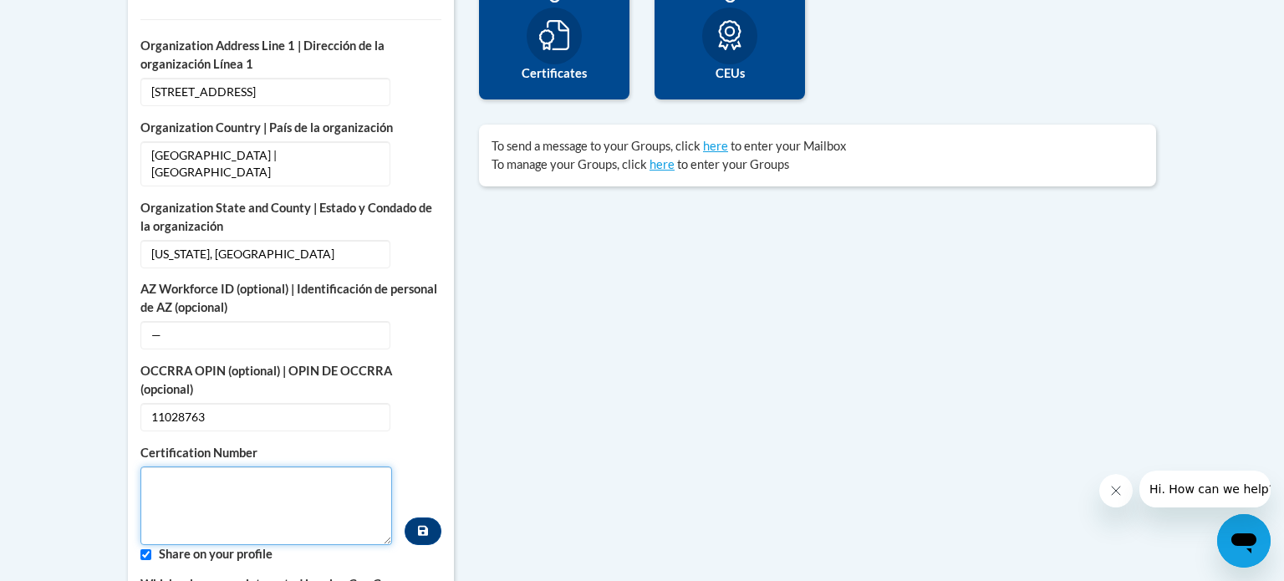
click at [176, 475] on textarea "Custom profile fields" at bounding box center [266, 505] width 252 height 79
type textarea "1102-8763"
click at [430, 517] on button "Custom profile fields" at bounding box center [423, 531] width 37 height 28
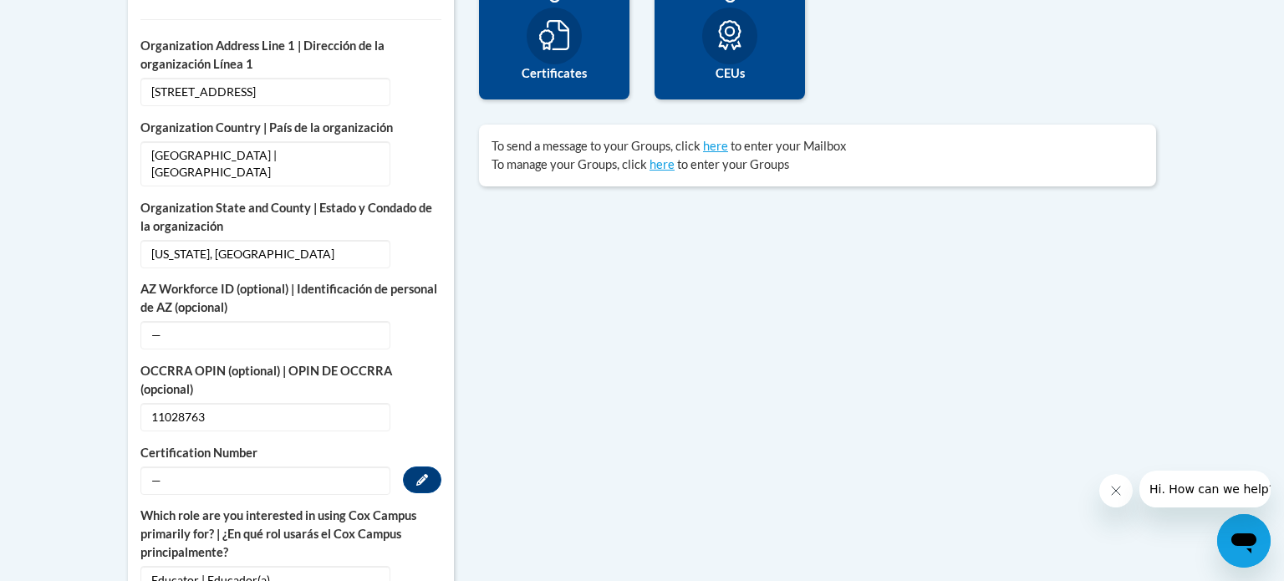
click at [215, 466] on span "—" at bounding box center [265, 480] width 250 height 28
click at [421, 473] on icon "Custom profile fields" at bounding box center [422, 479] width 12 height 12
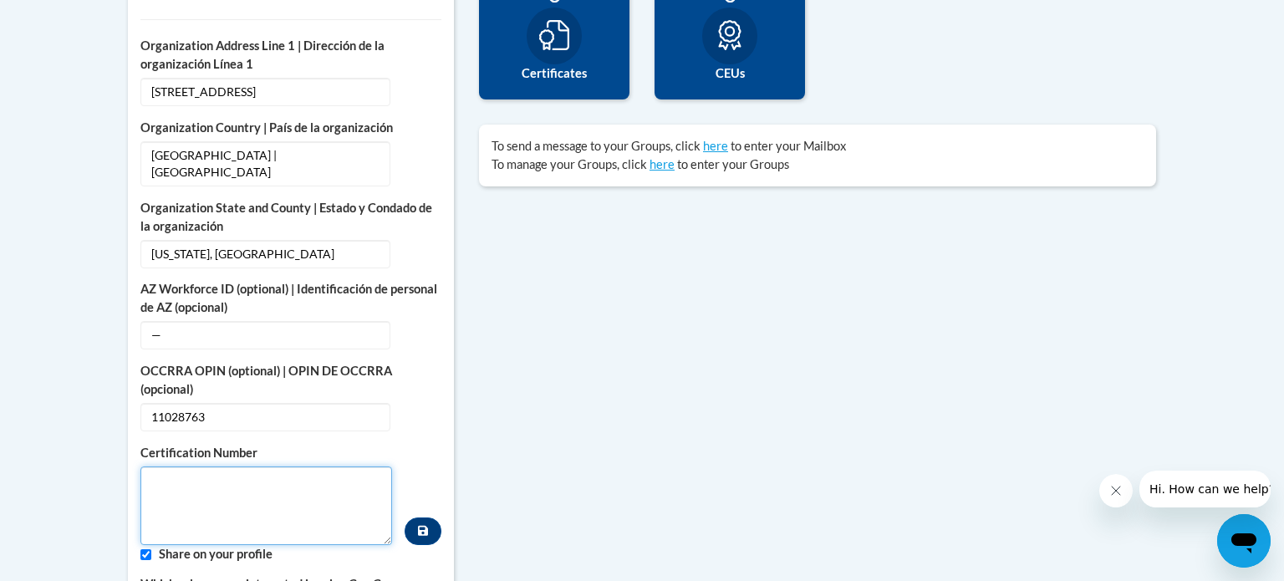
click at [164, 466] on textarea "Custom profile fields" at bounding box center [266, 505] width 252 height 79
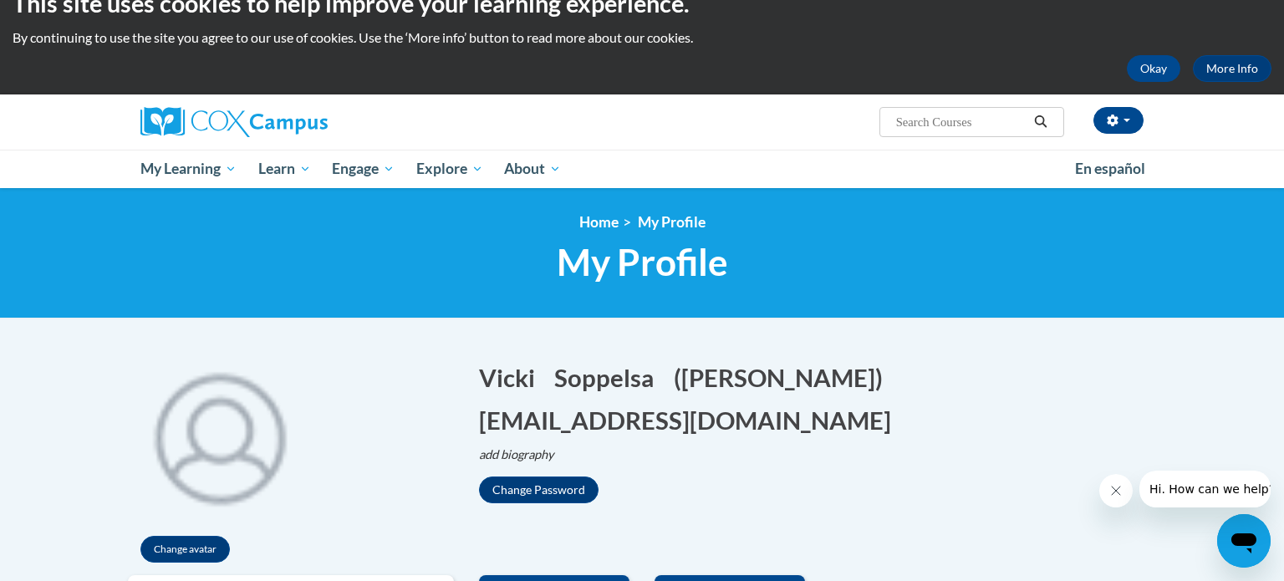
scroll to position [0, 0]
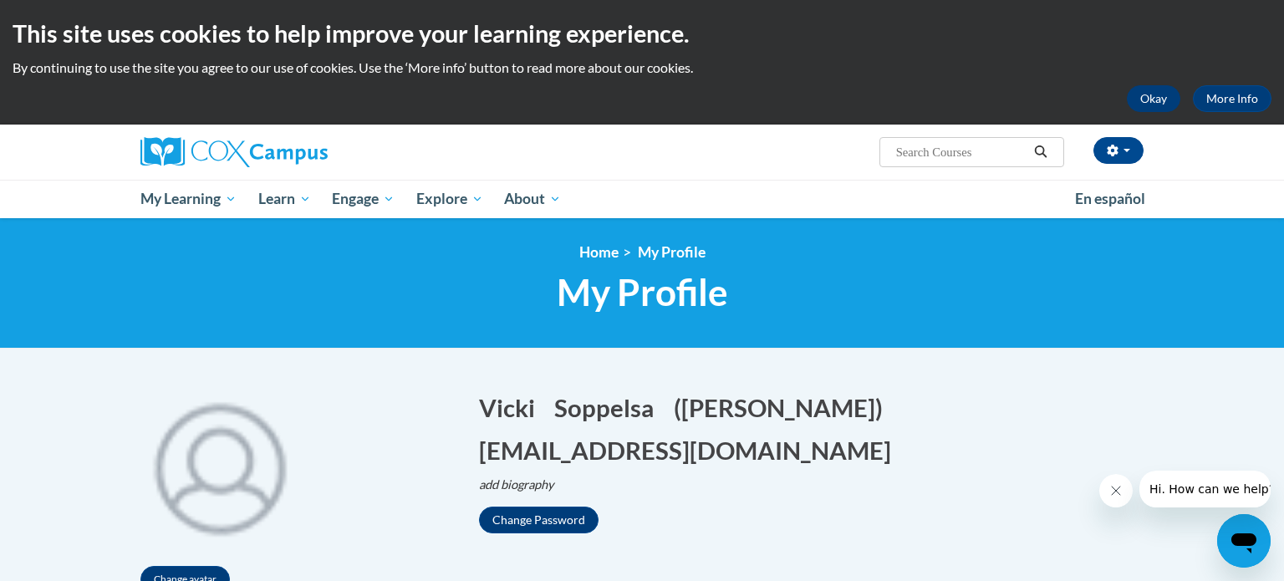
type textarea "1102-8763"
click at [1140, 94] on button "Okay" at bounding box center [1154, 98] width 54 height 27
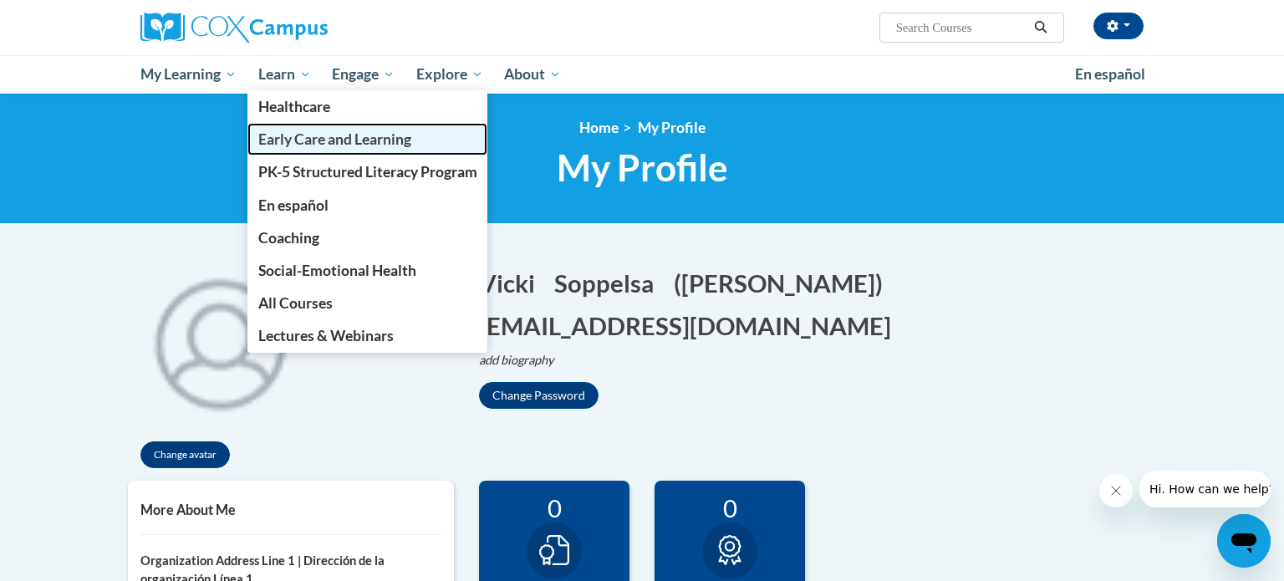
click at [298, 142] on span "Early Care and Learning" at bounding box center [334, 139] width 153 height 18
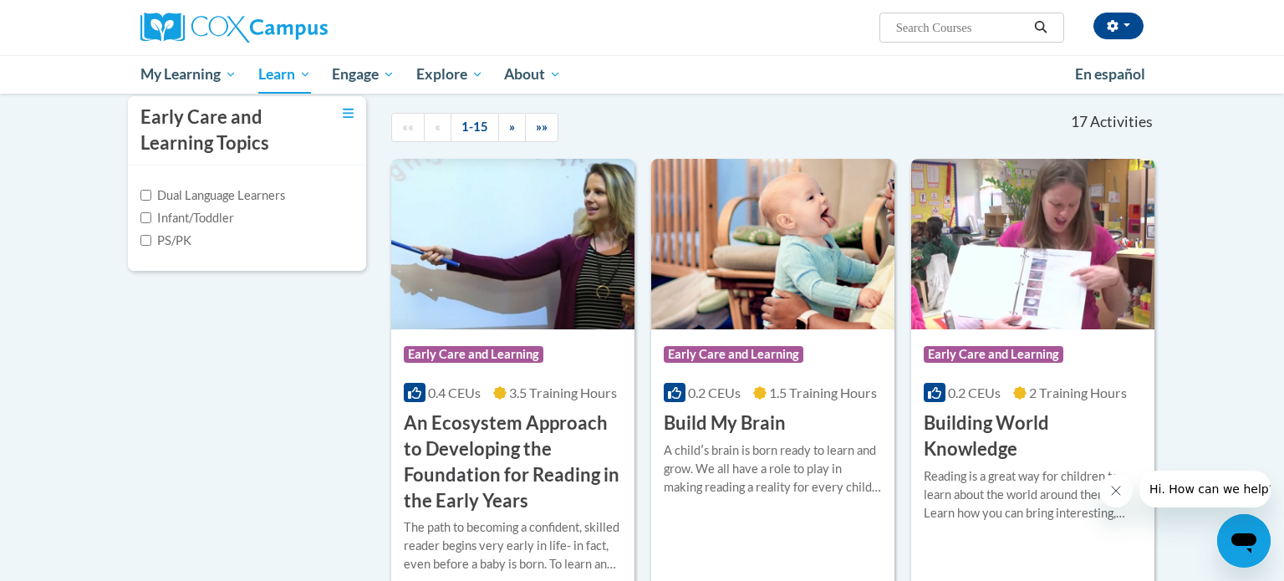
scroll to position [375, 0]
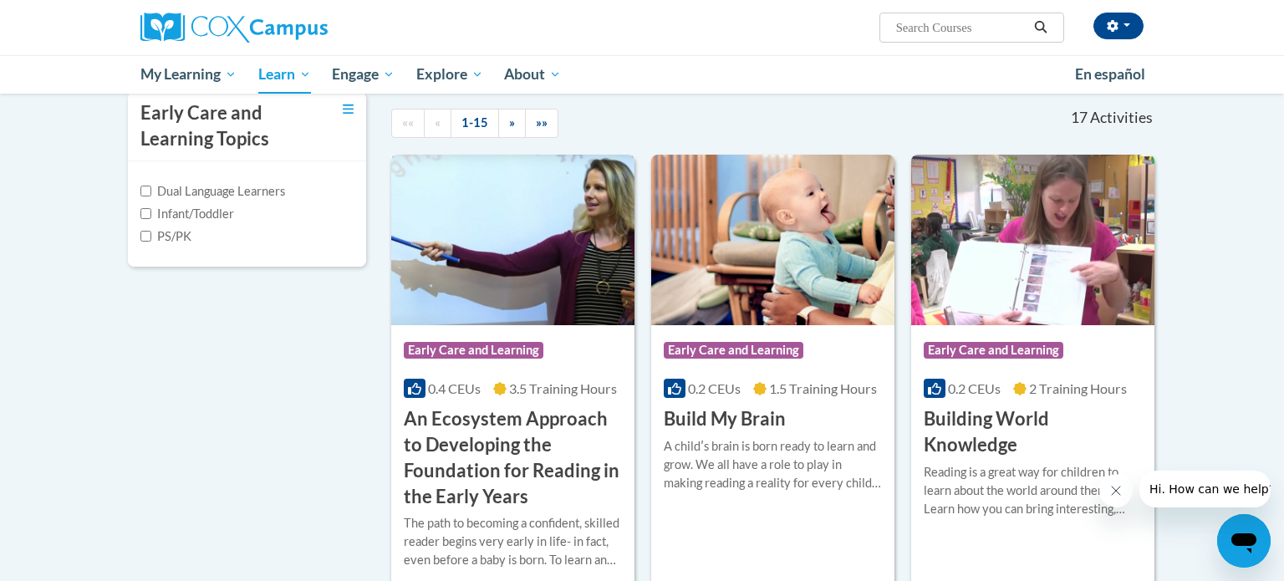
click at [492, 269] on img at bounding box center [512, 240] width 243 height 171
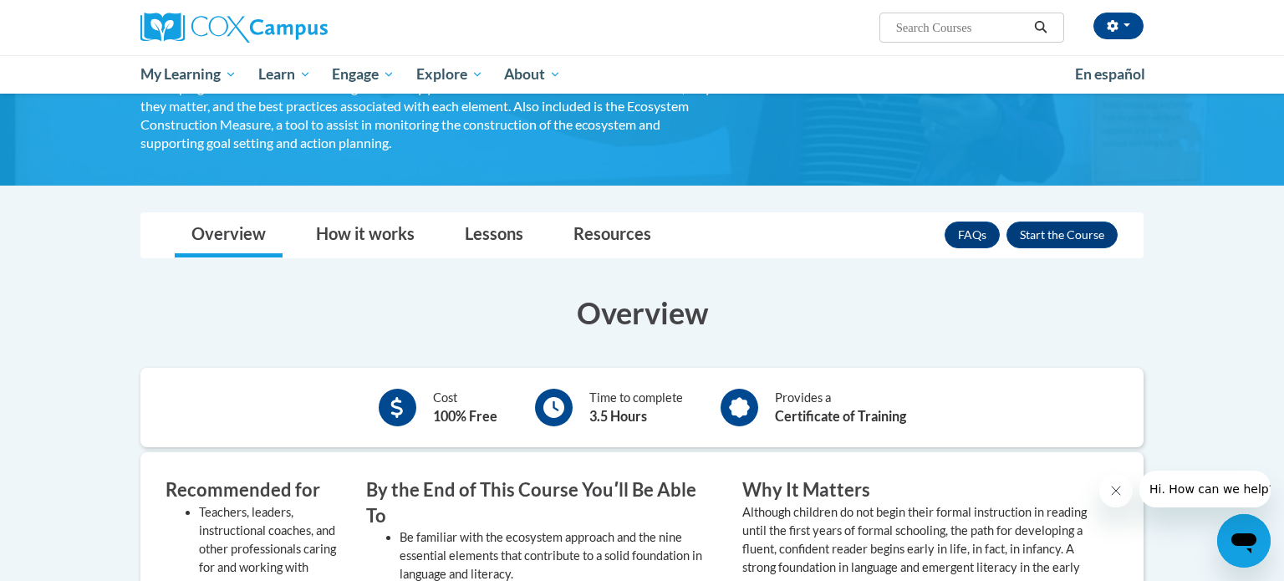
scroll to position [338, 0]
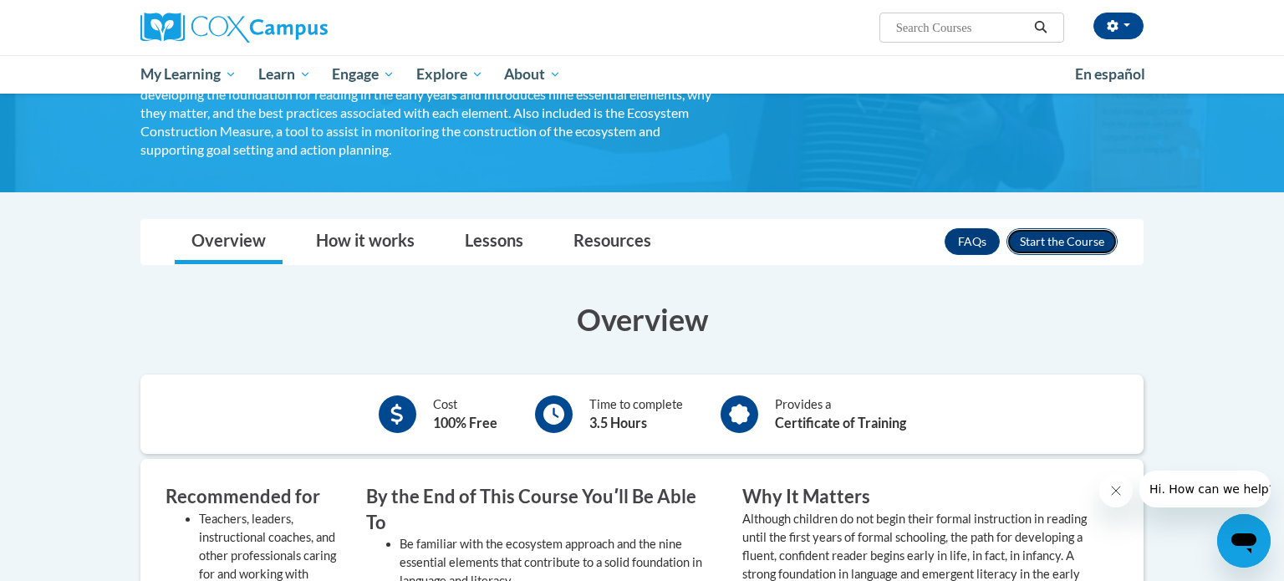
click at [1055, 234] on button "Enroll" at bounding box center [1062, 241] width 111 height 27
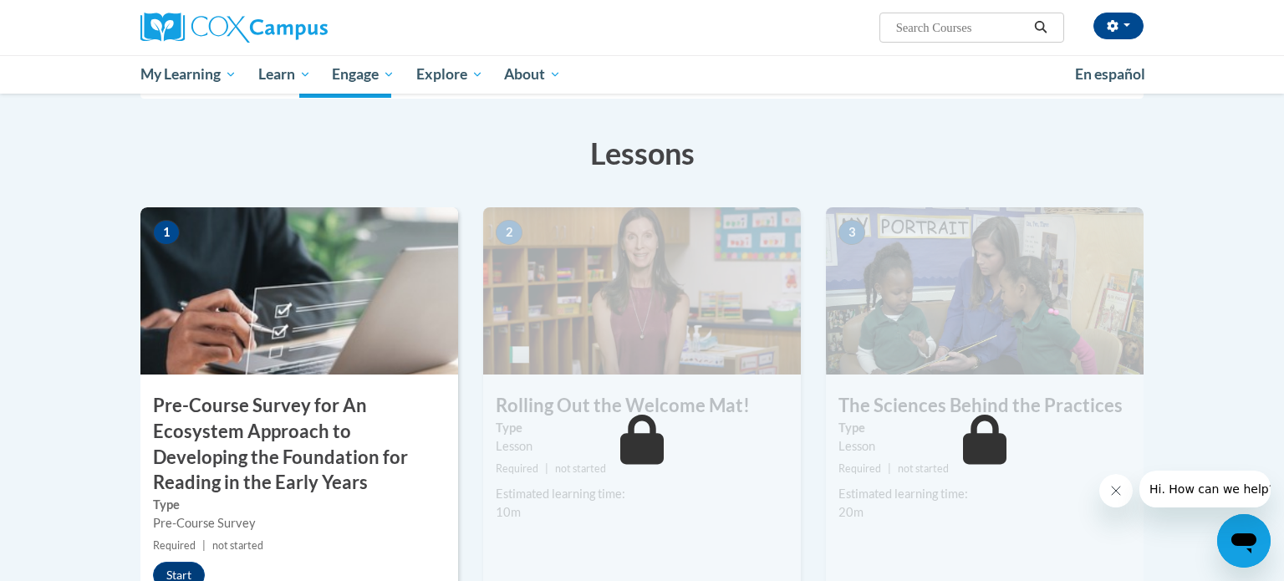
scroll to position [285, 0]
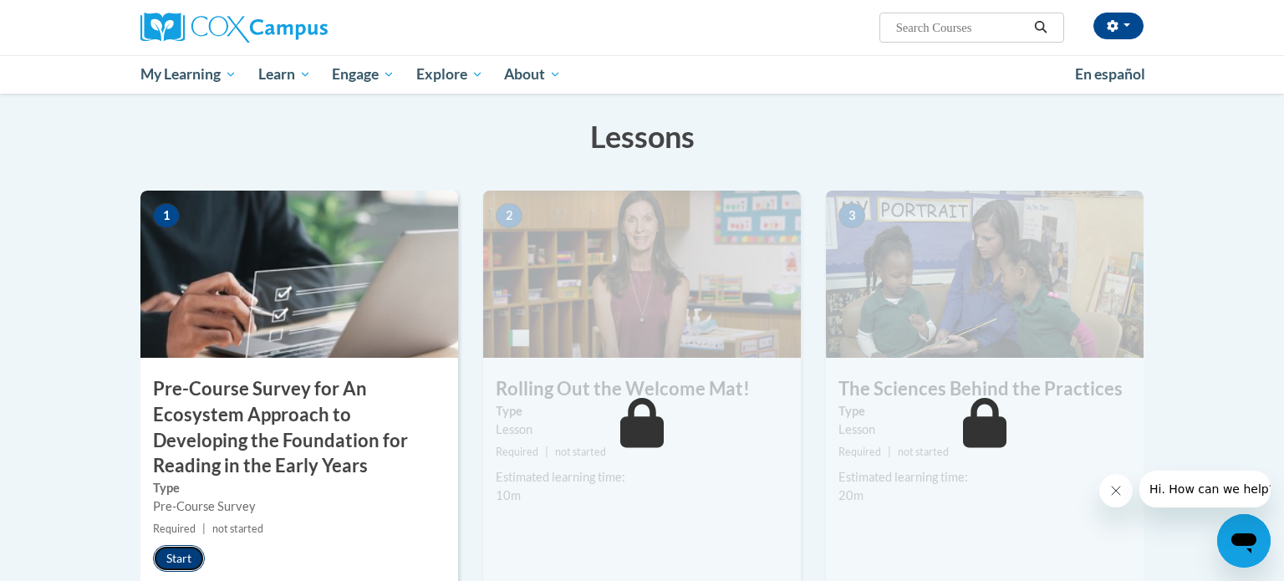
click at [169, 560] on button "Start" at bounding box center [179, 558] width 52 height 27
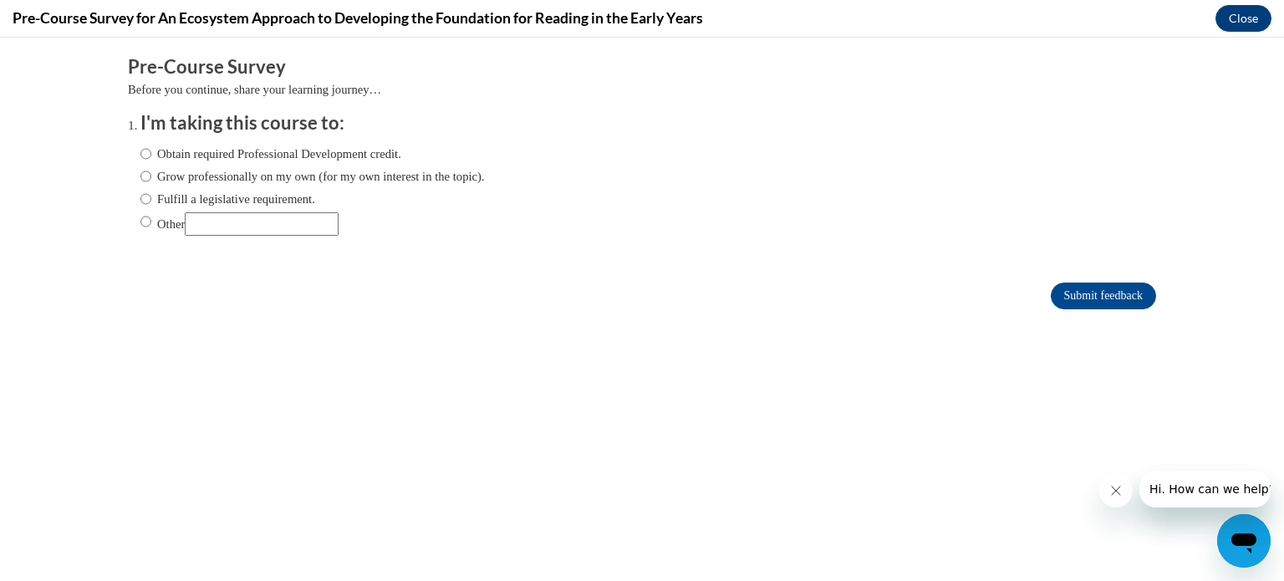
scroll to position [0, 0]
click at [145, 151] on input "Obtain required Professional Development credit." at bounding box center [145, 154] width 11 height 18
radio input "true"
click at [1102, 289] on input "Submit feedback" at bounding box center [1103, 296] width 105 height 27
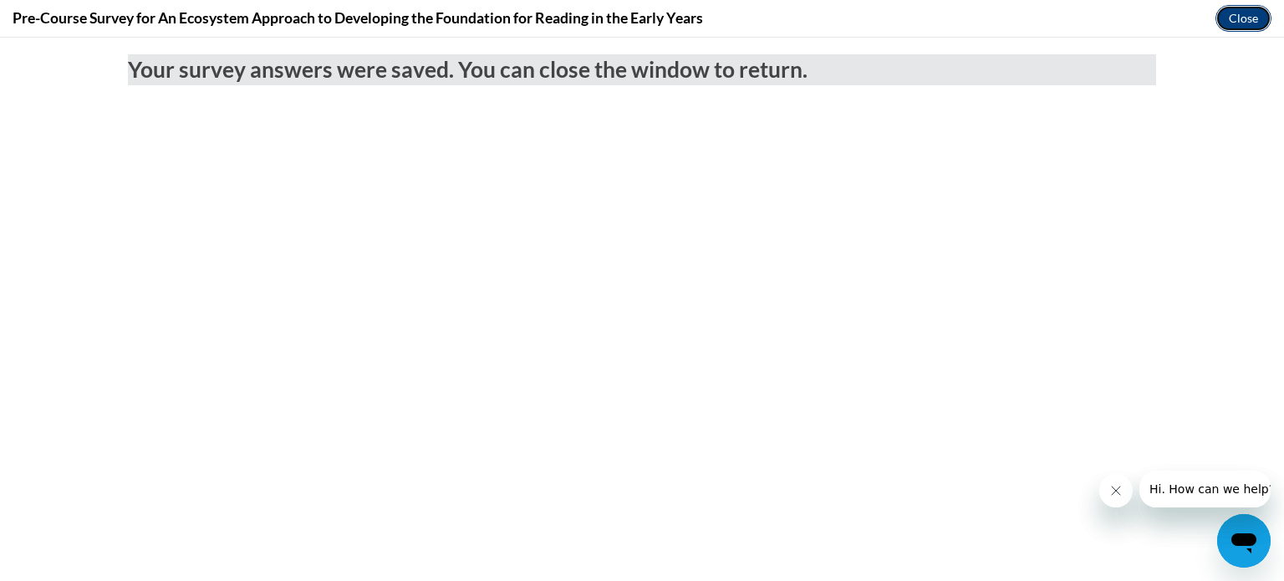
click at [1234, 20] on button "Close" at bounding box center [1244, 18] width 56 height 27
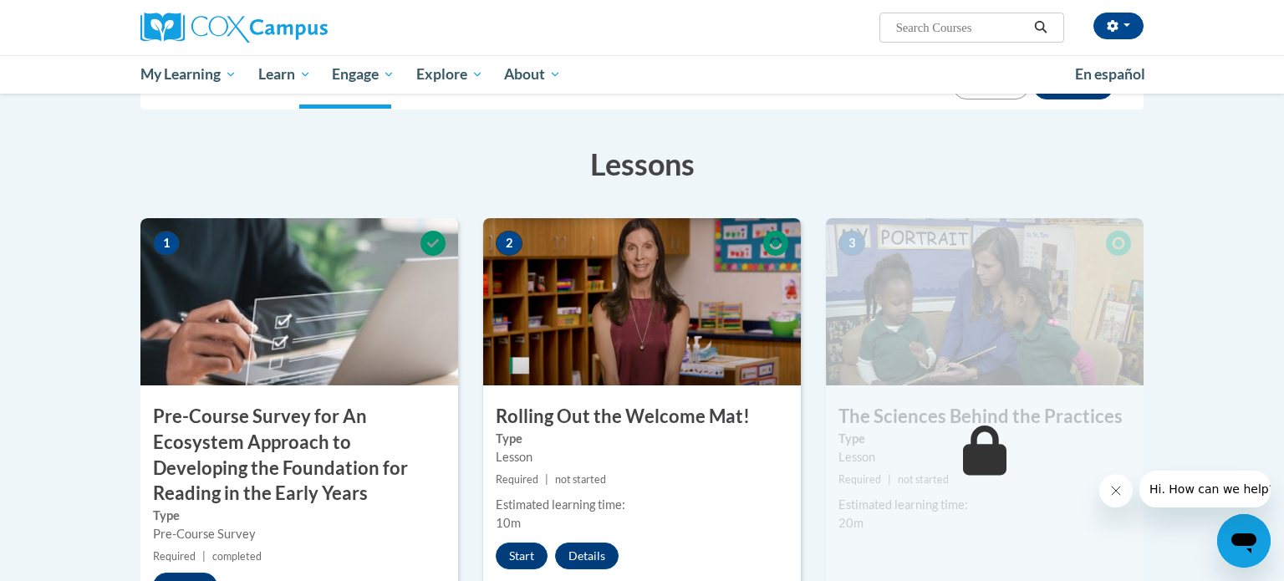
scroll to position [280, 0]
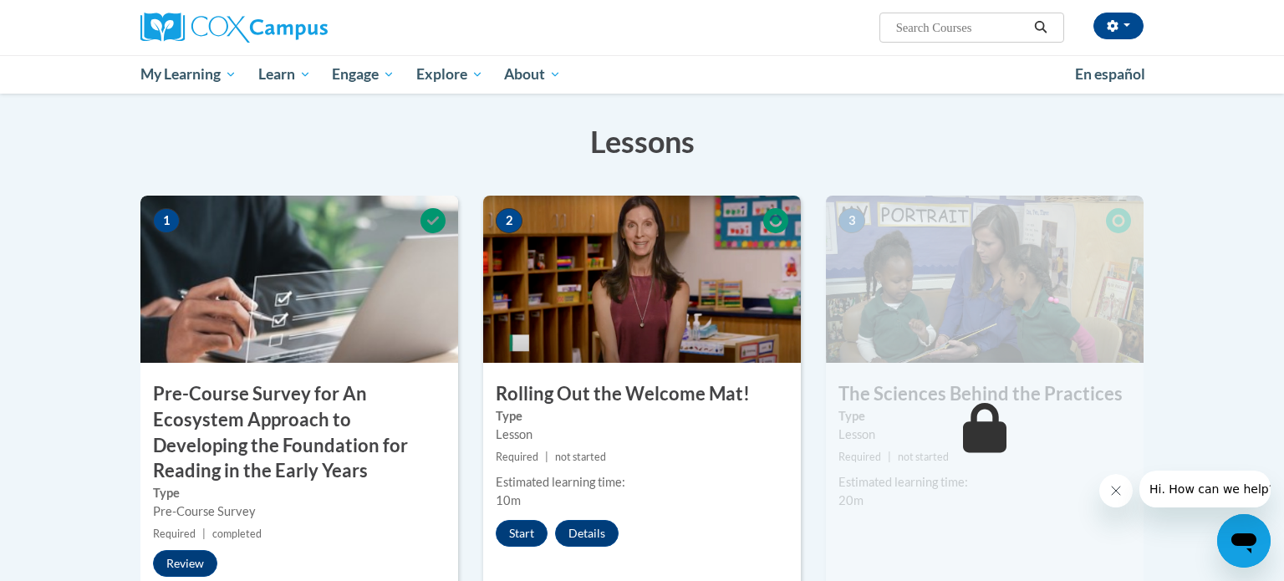
click at [272, 324] on img at bounding box center [299, 279] width 318 height 167
click at [517, 535] on button "Start" at bounding box center [522, 533] width 52 height 27
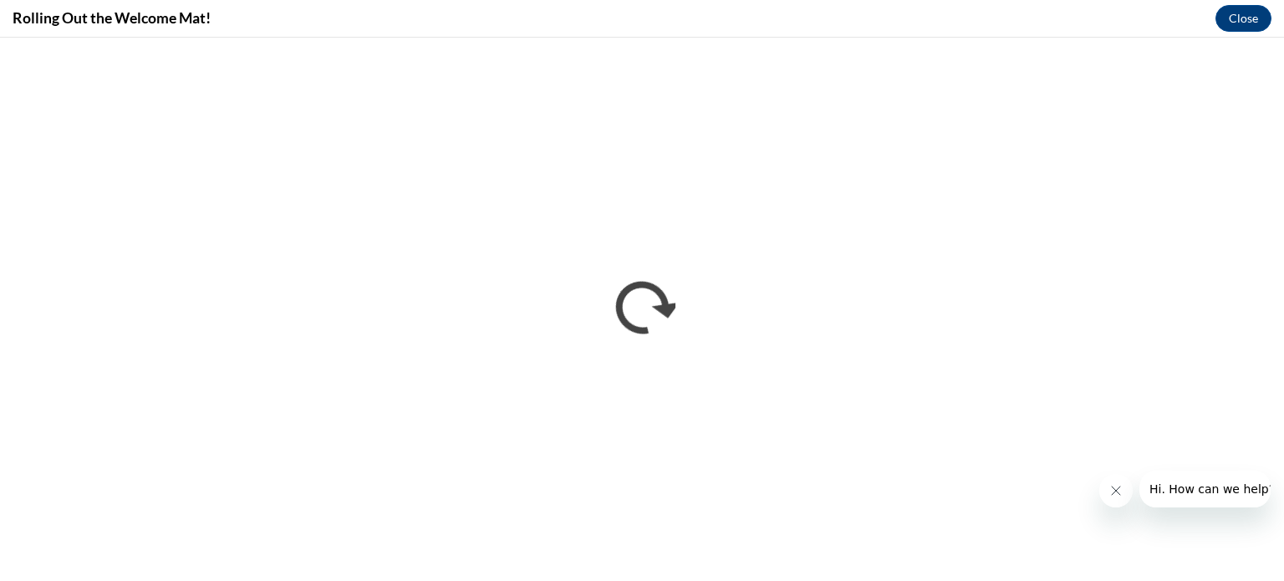
scroll to position [0, 0]
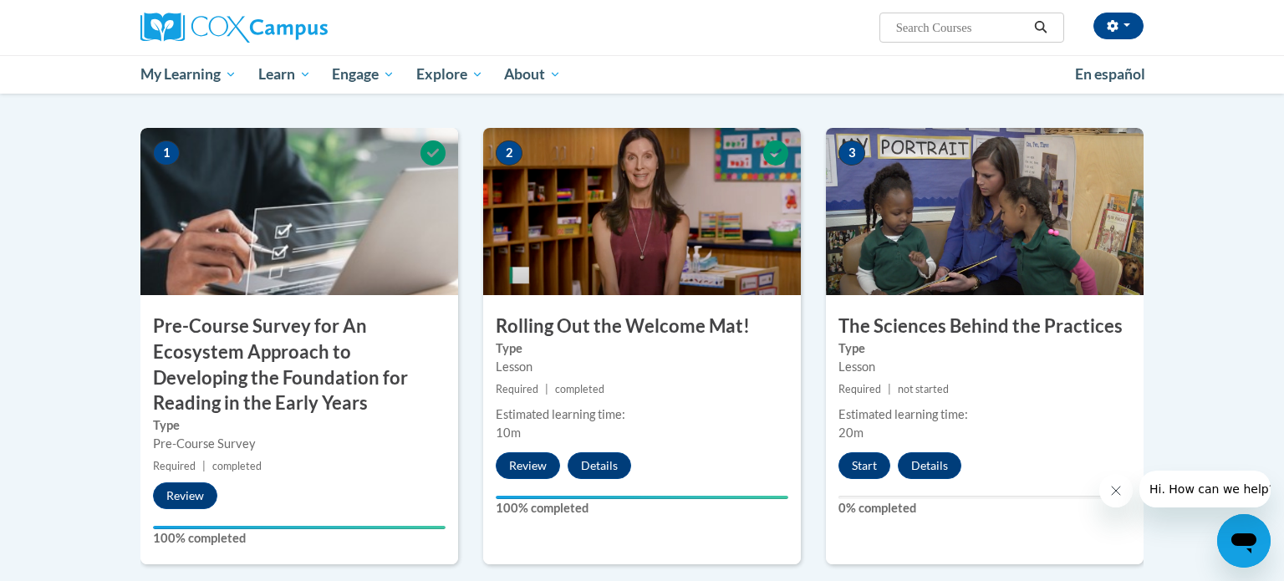
scroll to position [348, 0]
click at [854, 459] on button "Start" at bounding box center [865, 465] width 52 height 27
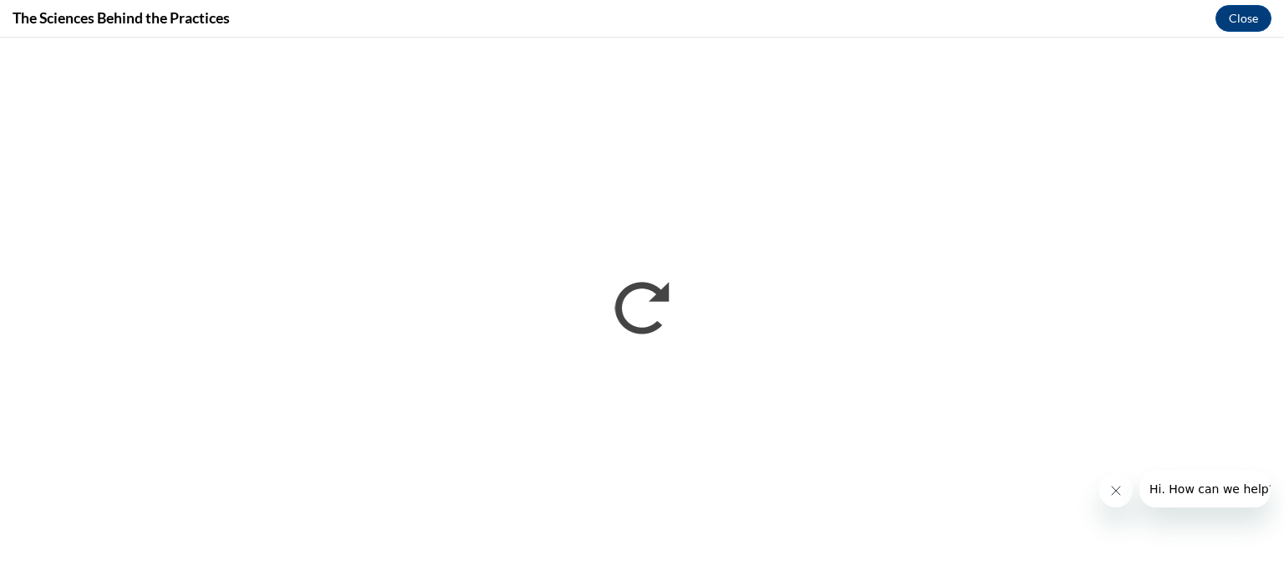
scroll to position [0, 0]
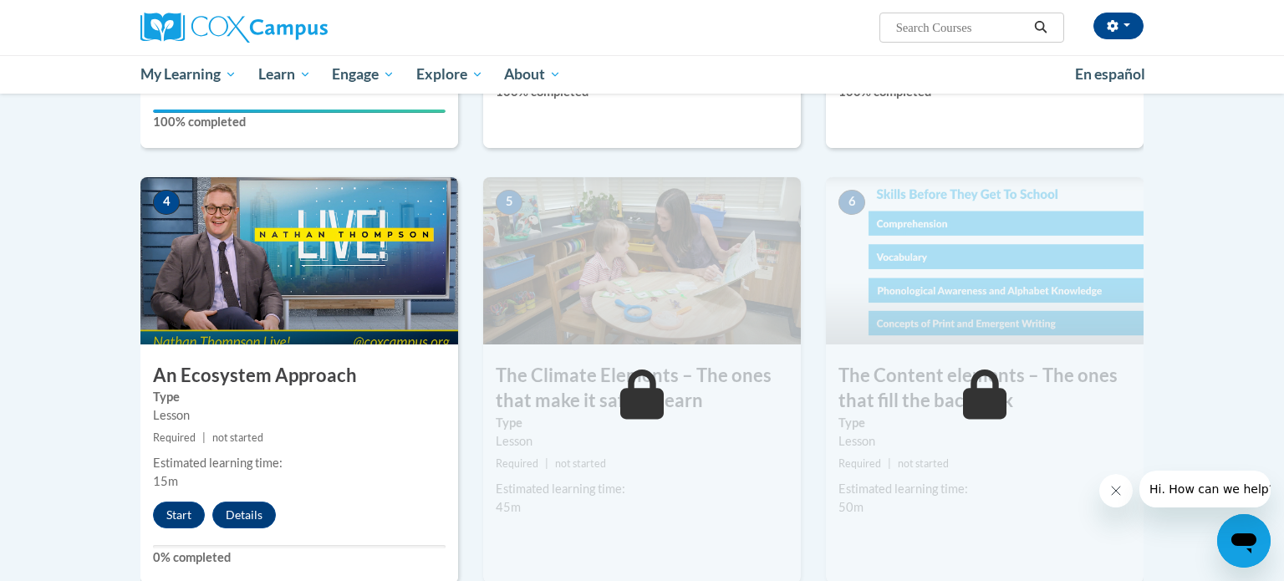
scroll to position [774, 0]
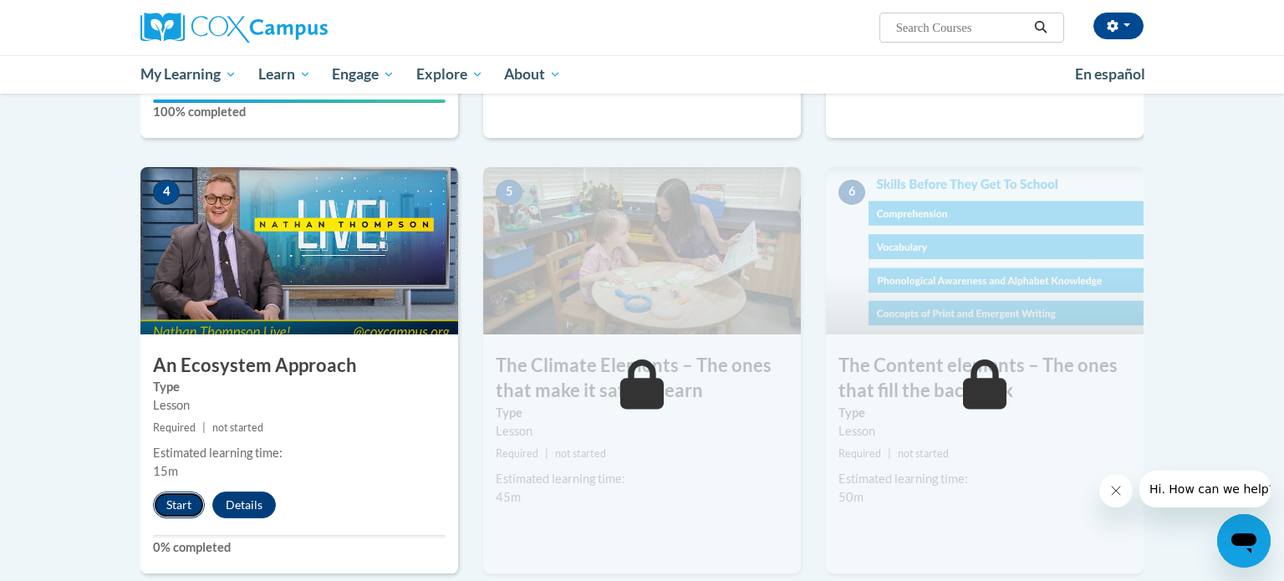
click at [186, 500] on button "Start" at bounding box center [179, 505] width 52 height 27
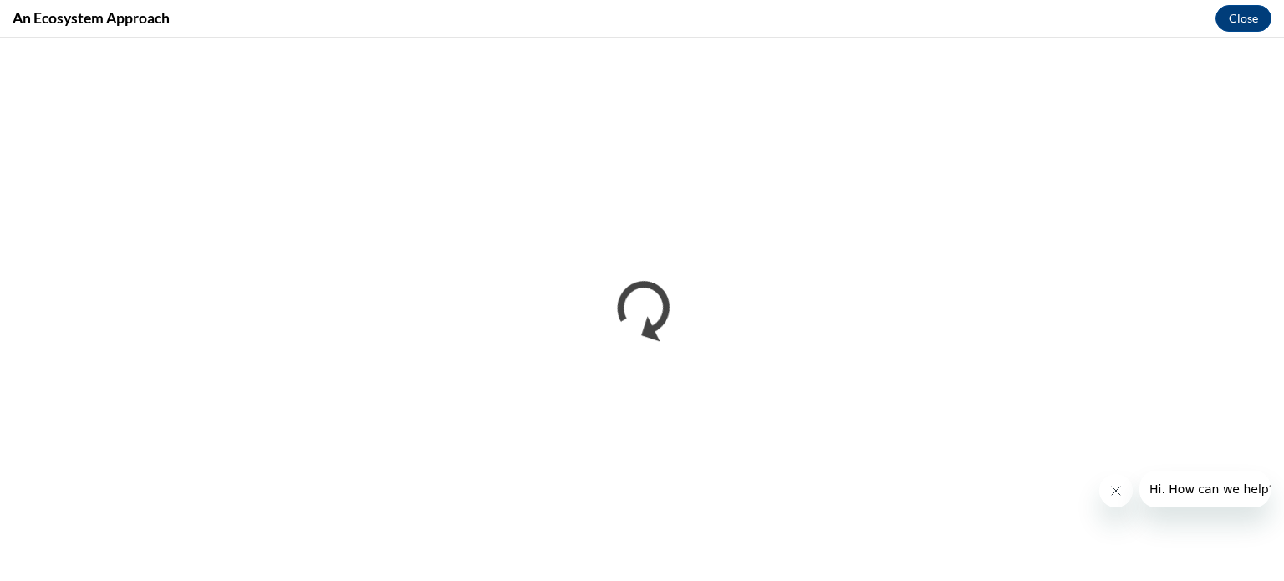
scroll to position [0, 0]
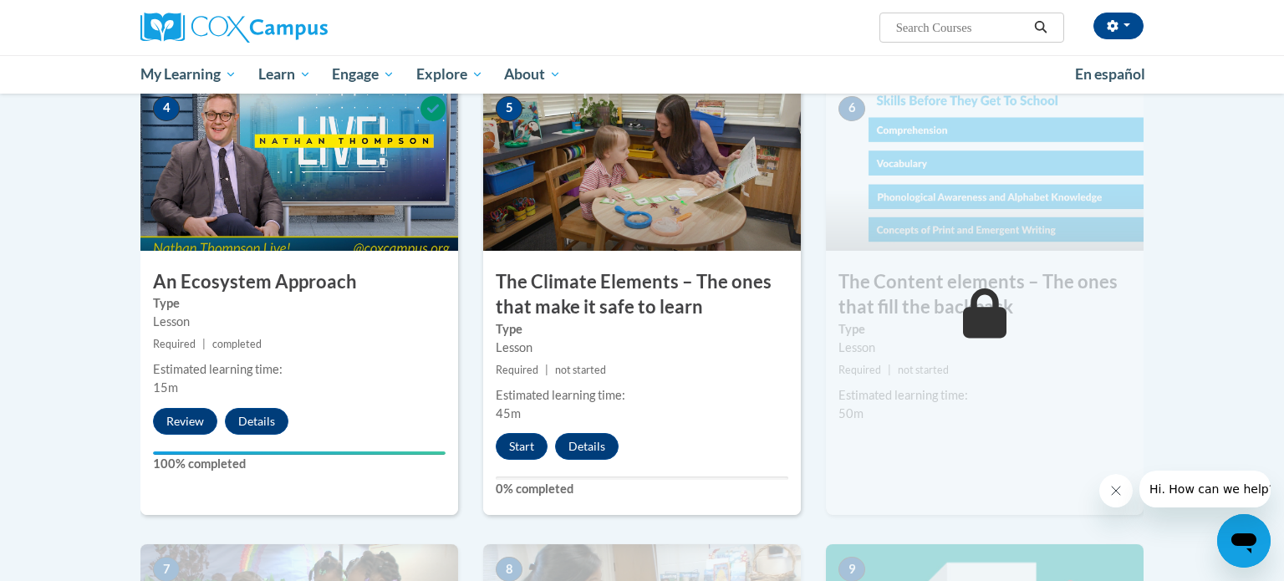
scroll to position [859, 0]
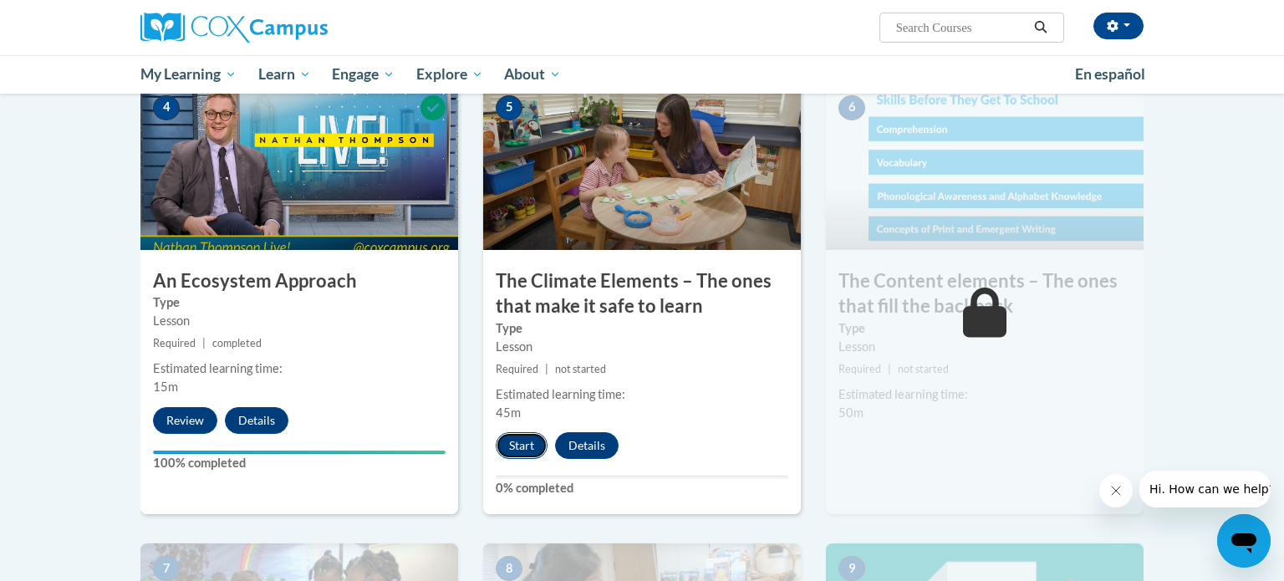
click at [516, 443] on button "Start" at bounding box center [522, 445] width 52 height 27
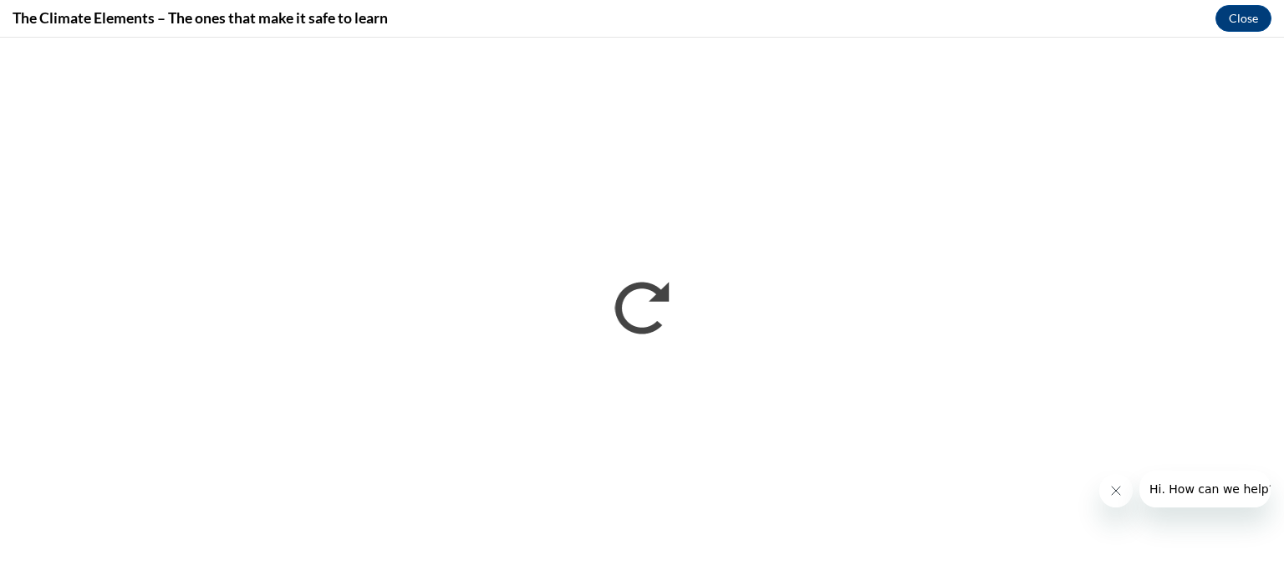
scroll to position [0, 0]
